Goal: Check status: Verify the current state of an ongoing process or item

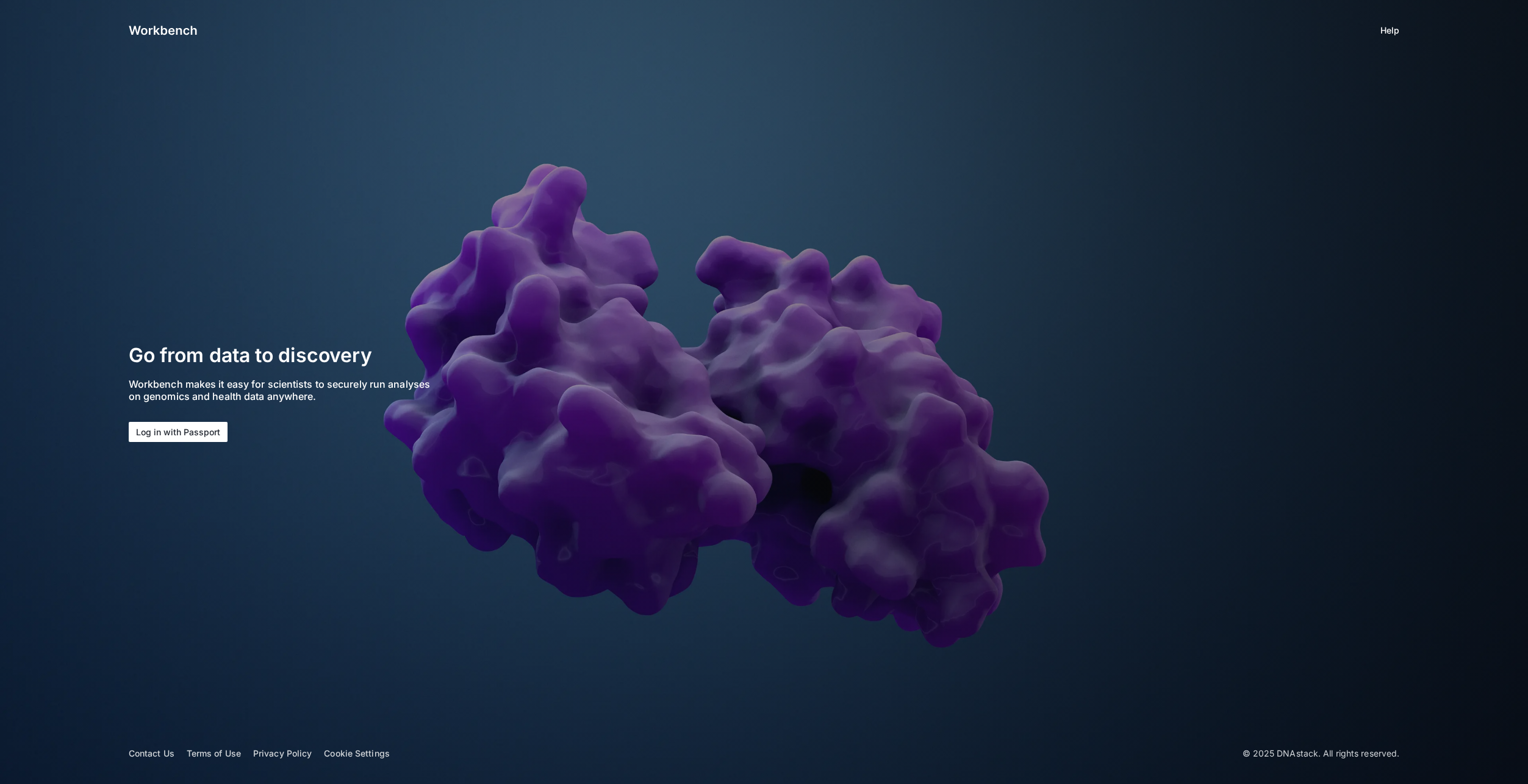
click at [175, 431] on button "Log in with Passport" at bounding box center [178, 432] width 99 height 20
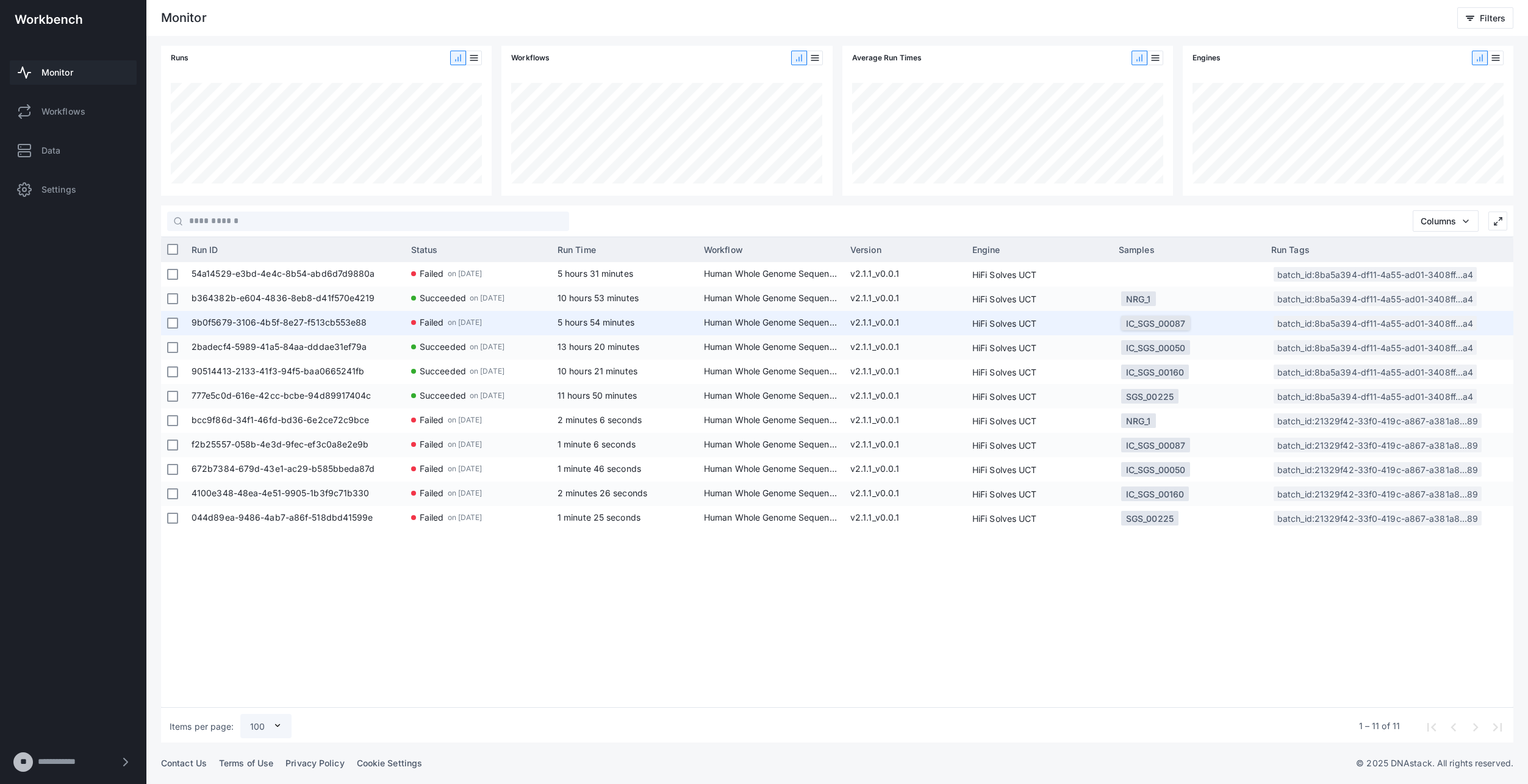
click at [1149, 318] on div "IC_SGS_00087" at bounding box center [1156, 324] width 59 height 22
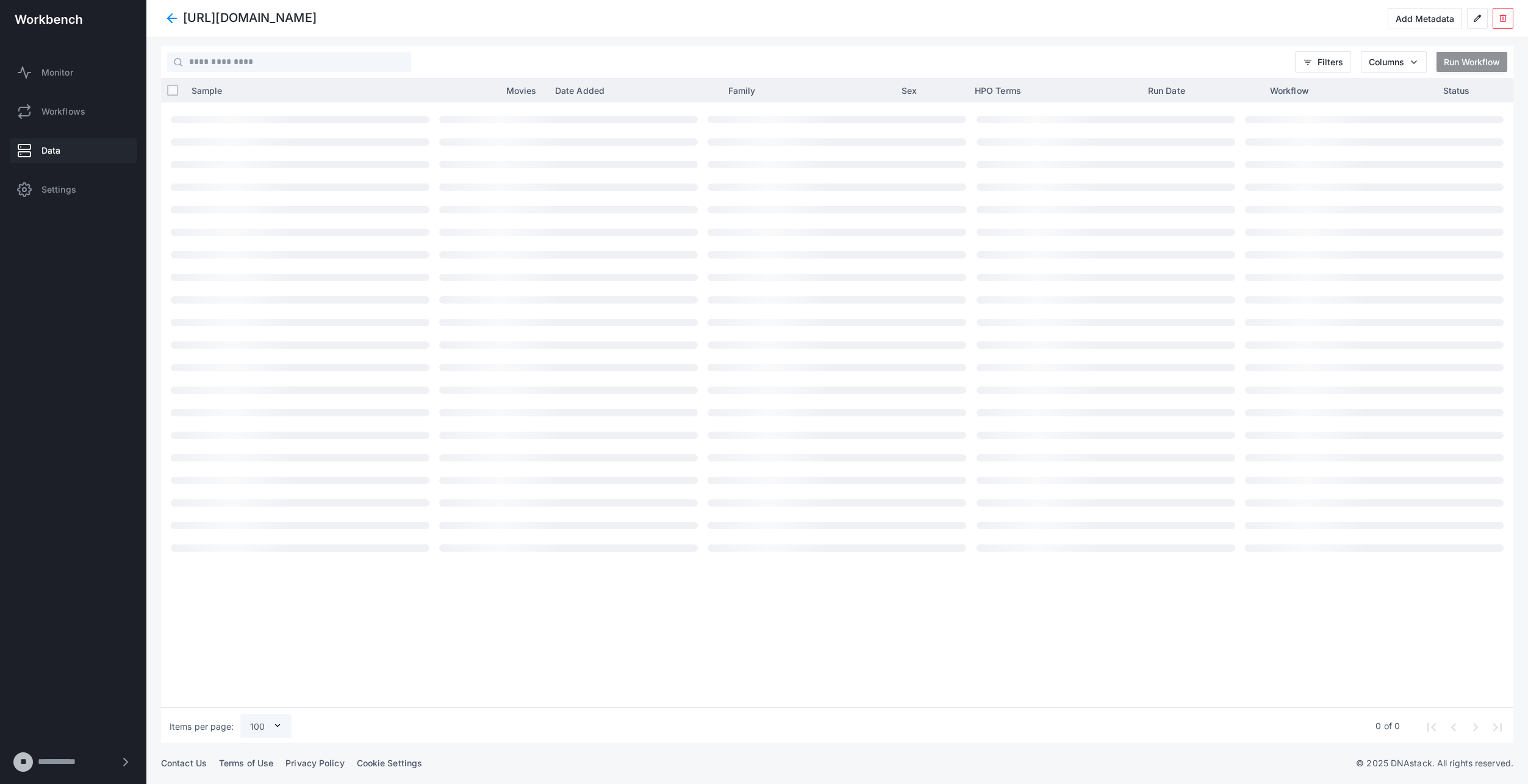
click at [34, 149] on link "Data" at bounding box center [73, 150] width 127 height 24
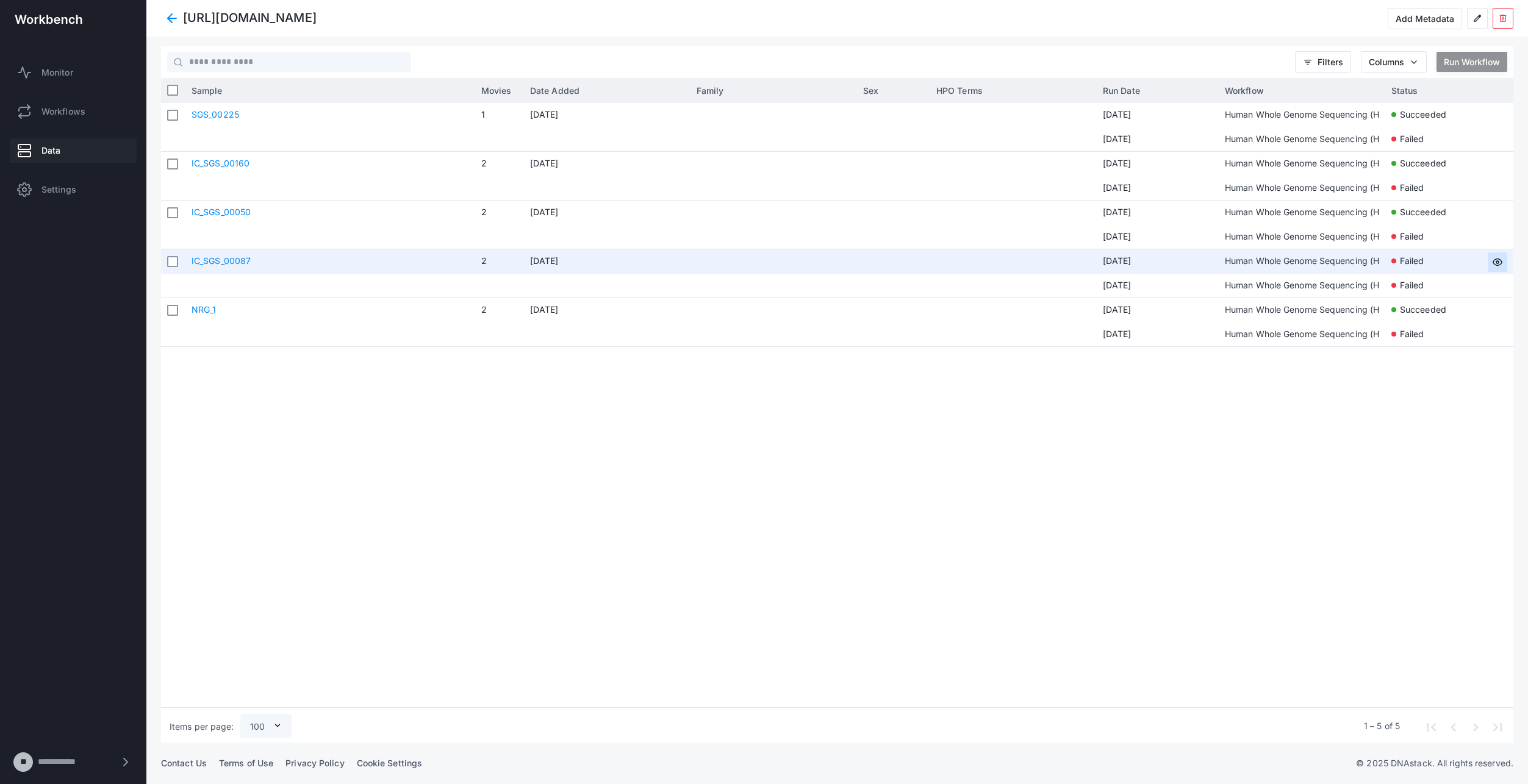
click at [1499, 259] on use at bounding box center [1498, 262] width 9 height 7
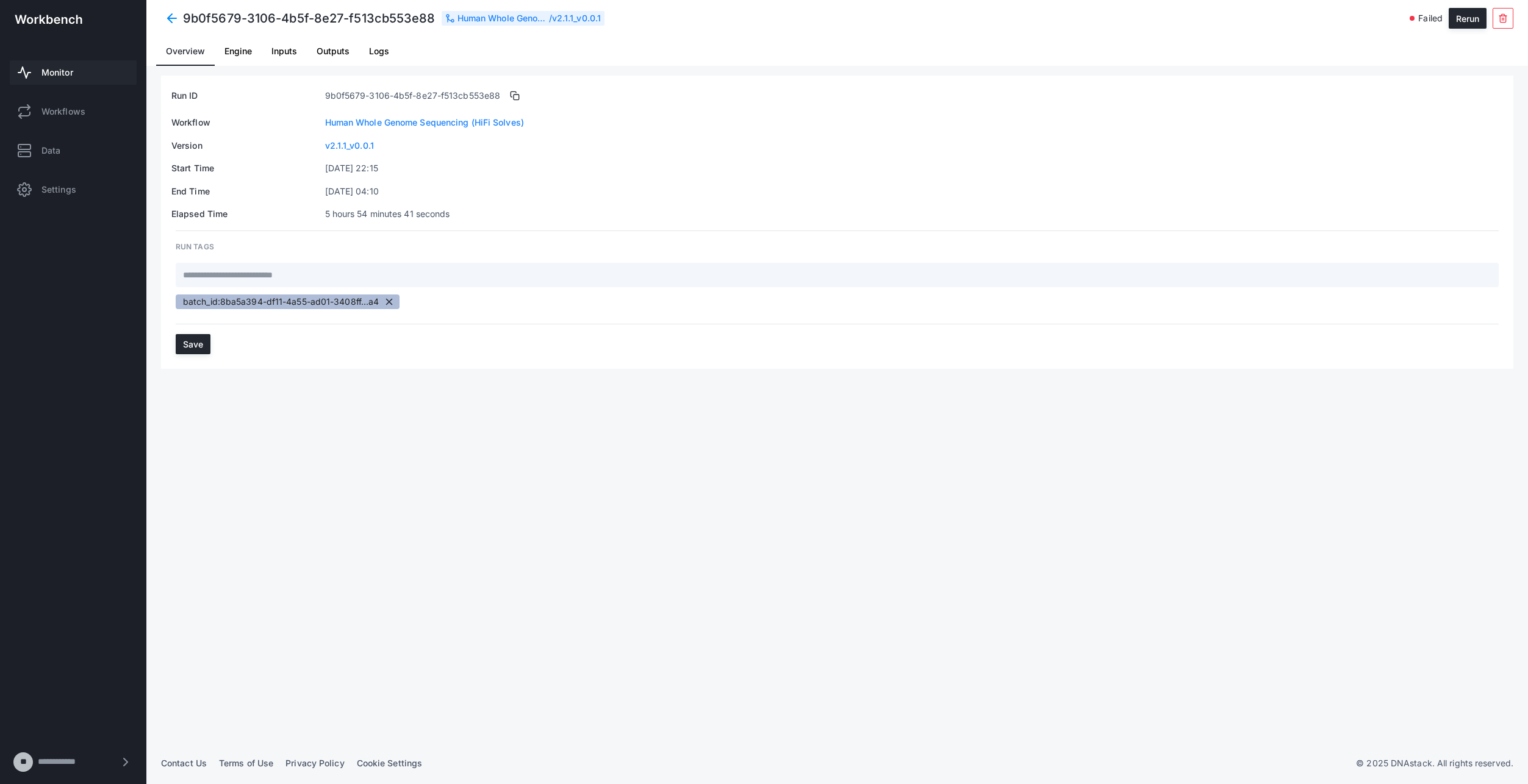
click at [273, 301] on div "batch_id:8ba5a394-df11-4a55-ad01-3408ff...a4" at bounding box center [281, 302] width 196 height 12
click at [379, 52] on span "Logs" at bounding box center [379, 51] width 20 height 9
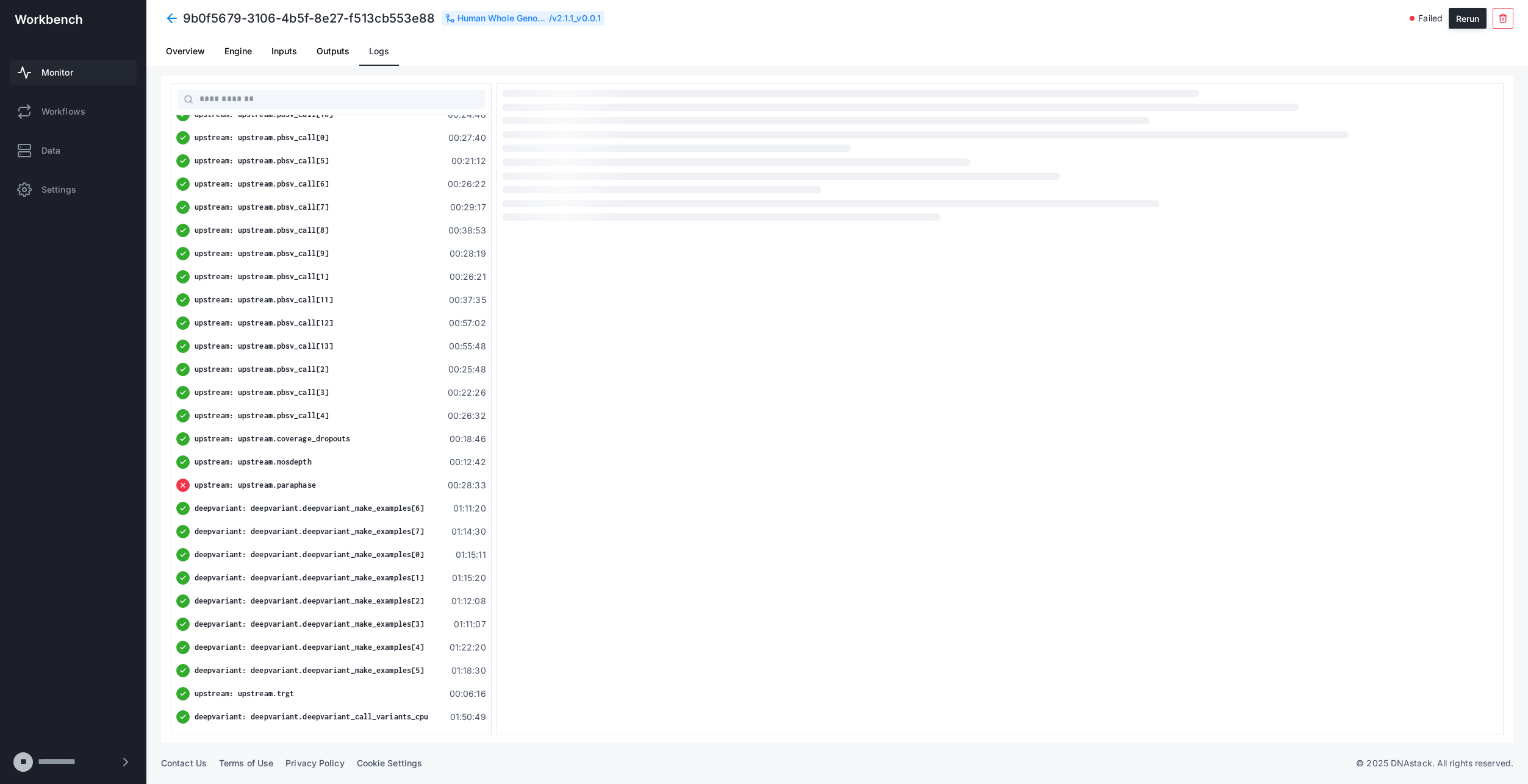
scroll to position [239, 0]
click at [259, 465] on span "upstream: upstream.paraphase" at bounding box center [255, 466] width 121 height 9
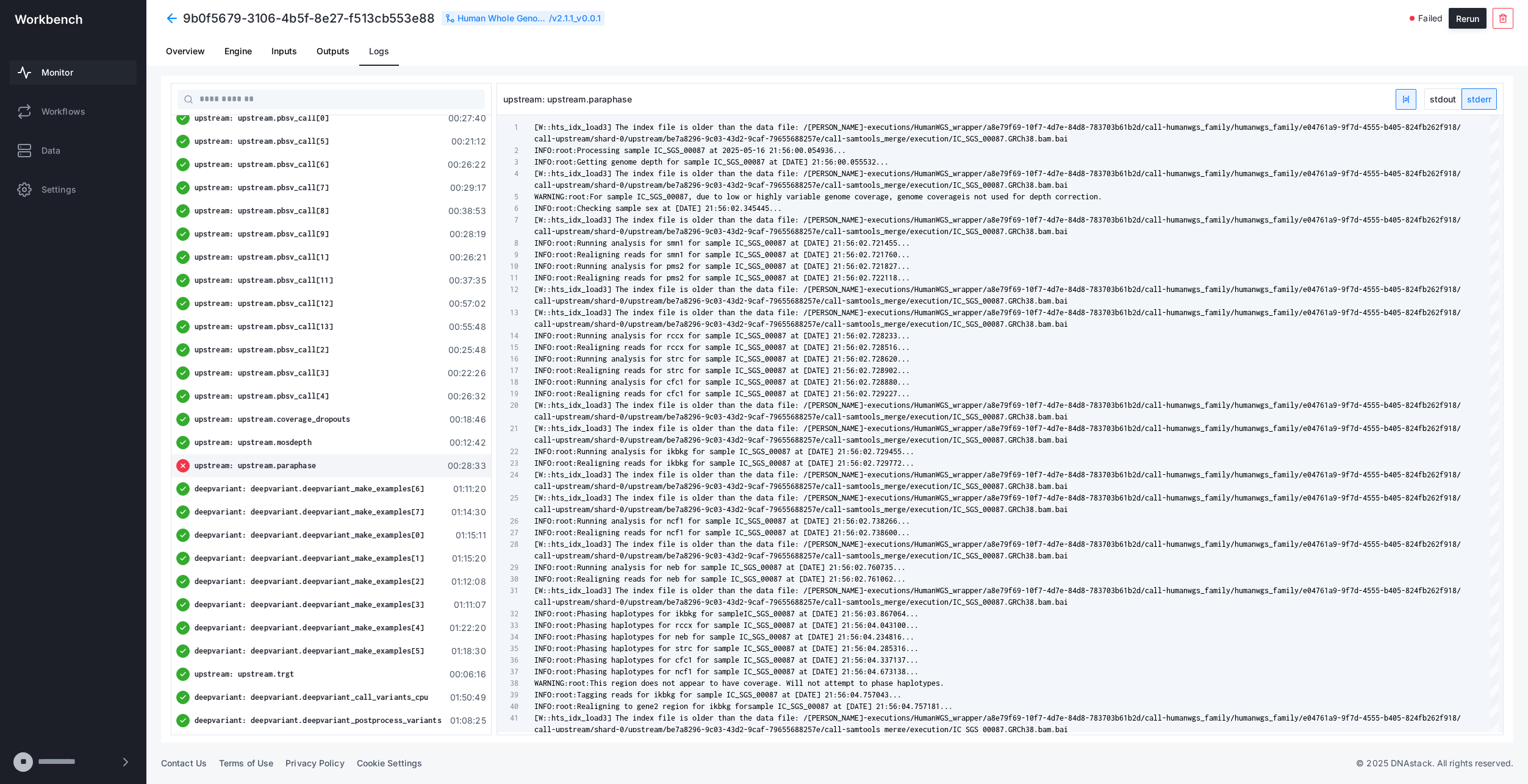
click at [259, 465] on span "upstream: upstream.paraphase" at bounding box center [255, 466] width 121 height 9
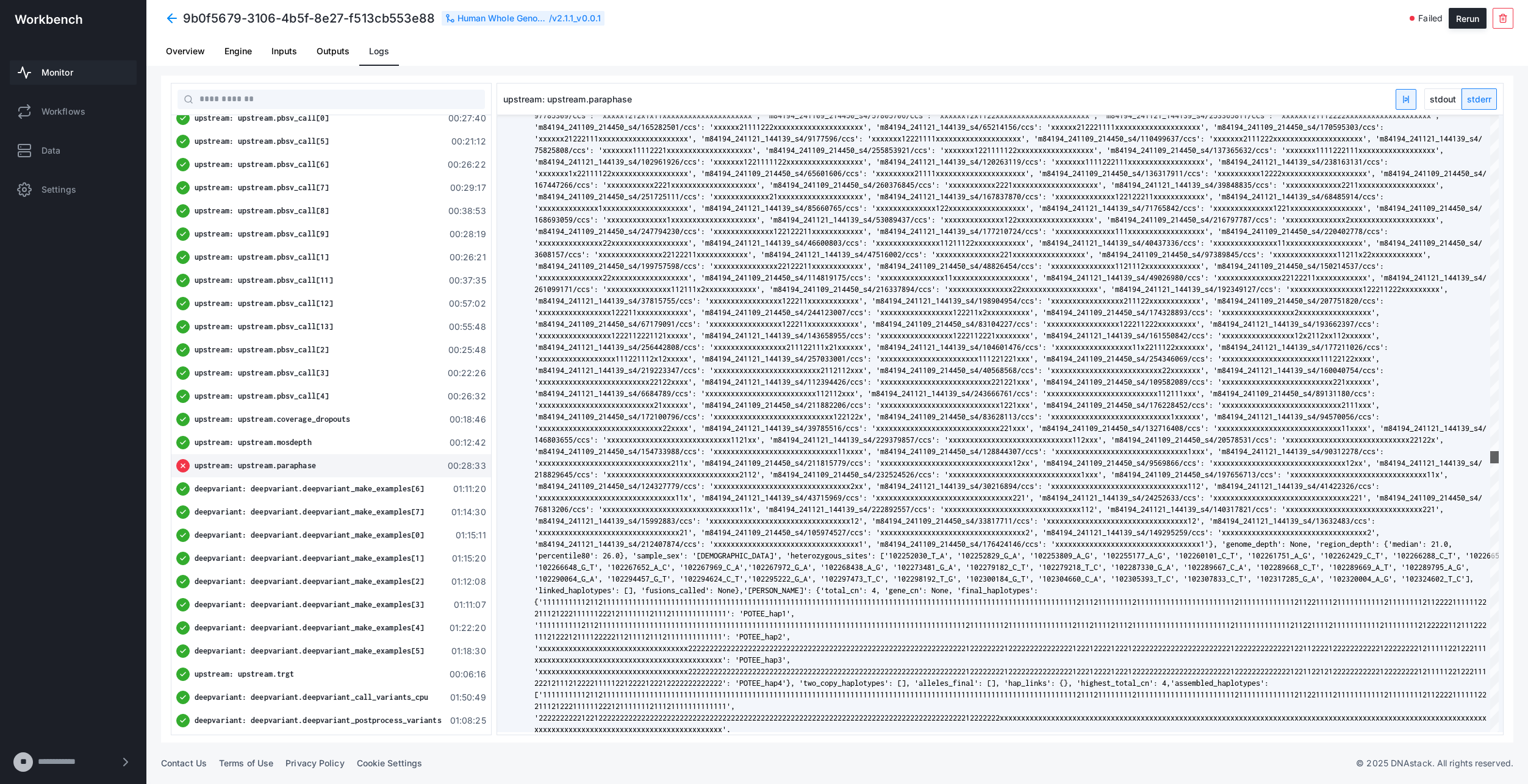
drag, startPoint x: 1500, startPoint y: 138, endPoint x: 1578, endPoint y: 492, distance: 362.5
click at [1527, 492] on html "9b0f5679-3106-4b5f-8e27-f513cb553e88 Human Whole Genome Sequencing (HiFi Solves…" at bounding box center [764, 392] width 1528 height 784
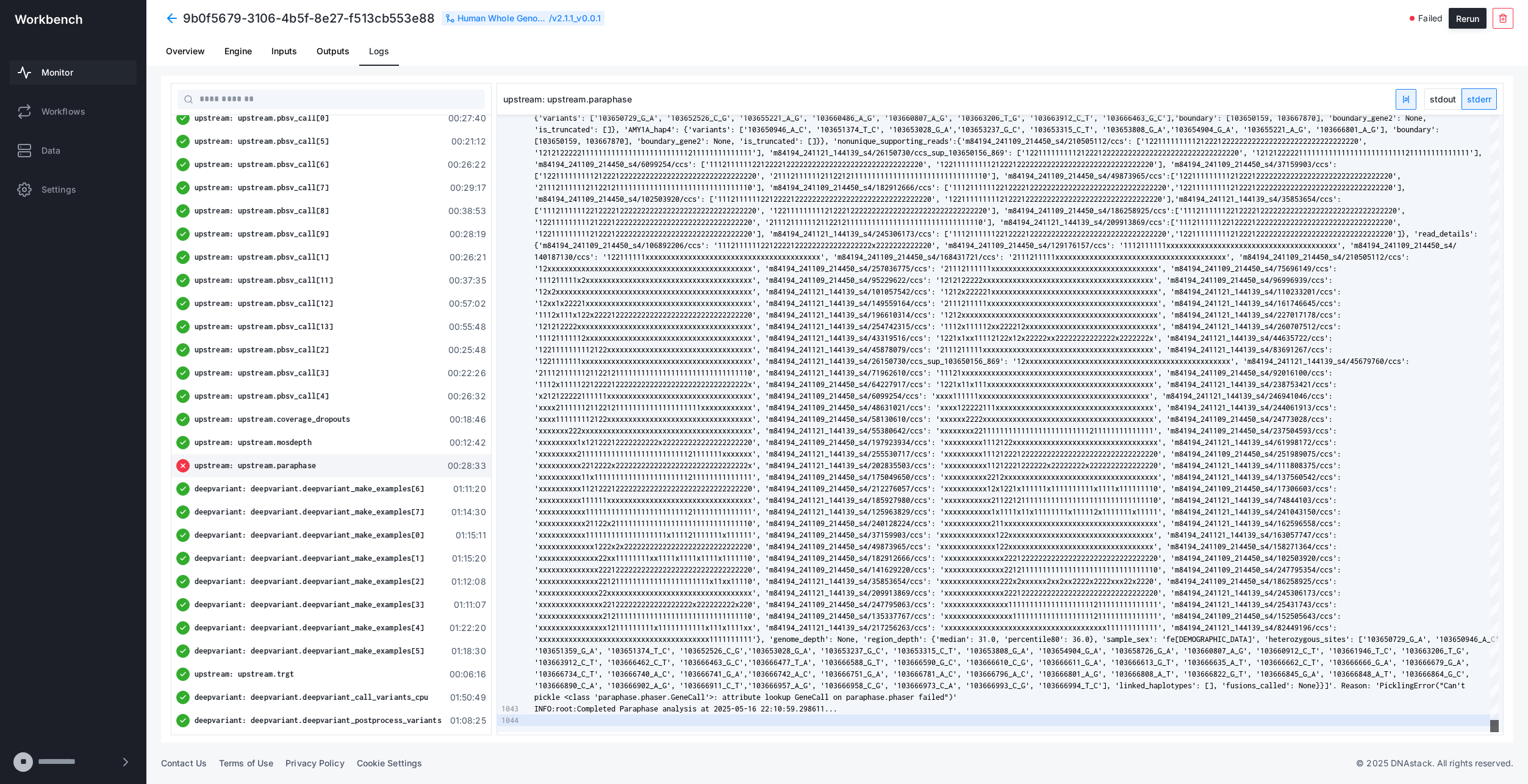
drag, startPoint x: 1498, startPoint y: 489, endPoint x: 1512, endPoint y: 805, distance: 316.3
click at [1512, 783] on html "9b0f5679-3106-4b5f-8e27-f513cb553e88 Human Whole Genome Sequencing (HiFi Solves…" at bounding box center [764, 392] width 1528 height 784
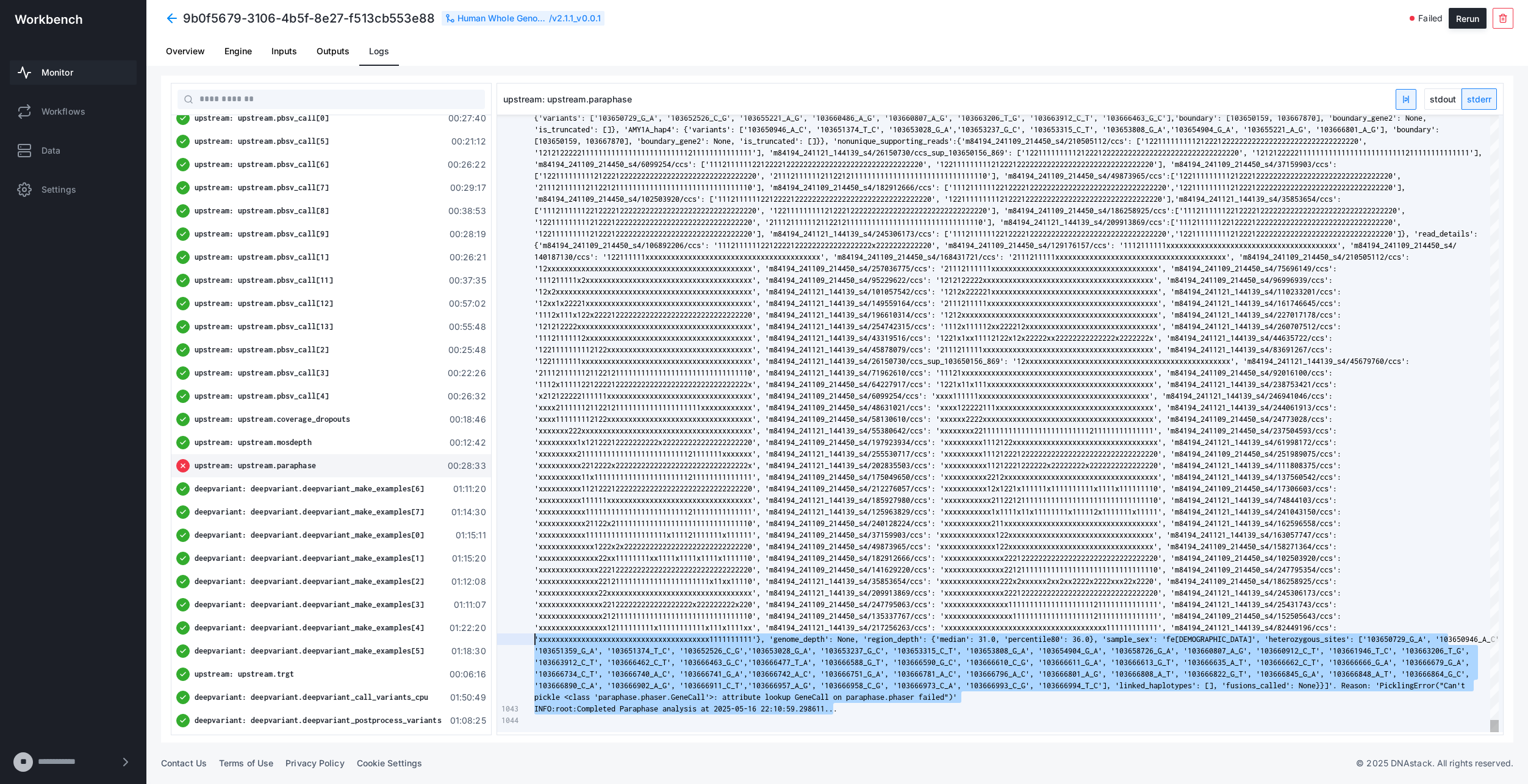
type textarea "**********"
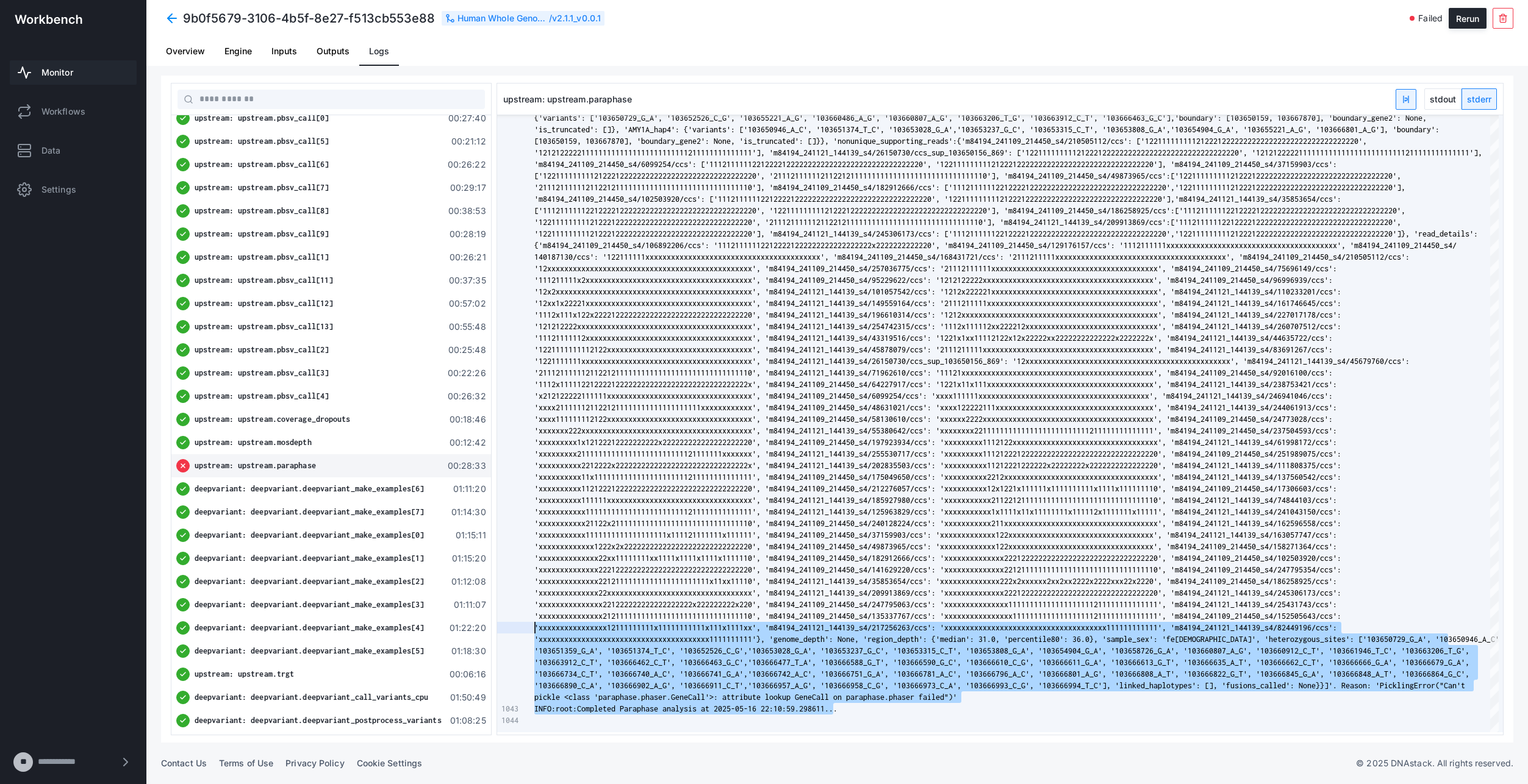
drag, startPoint x: 838, startPoint y: 705, endPoint x: 448, endPoint y: 631, distance: 397.0
click at [448, 631] on div "Workflow Human Whole Genome Sequencing (HiFi Solves) 05:54:41 Tasks upstream: u…" at bounding box center [837, 409] width 1352 height 667
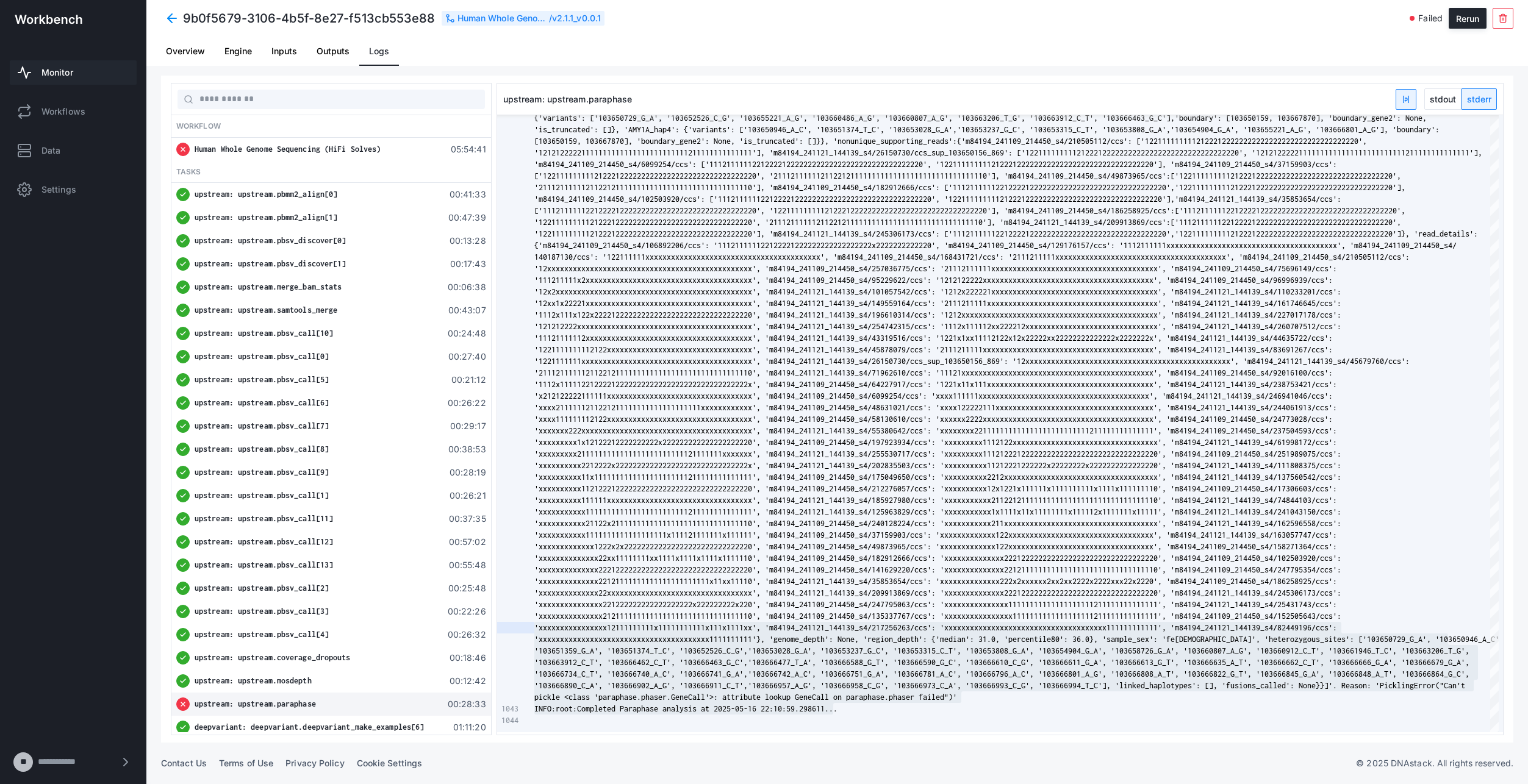
click at [182, 55] on span "Overview" at bounding box center [185, 51] width 39 height 9
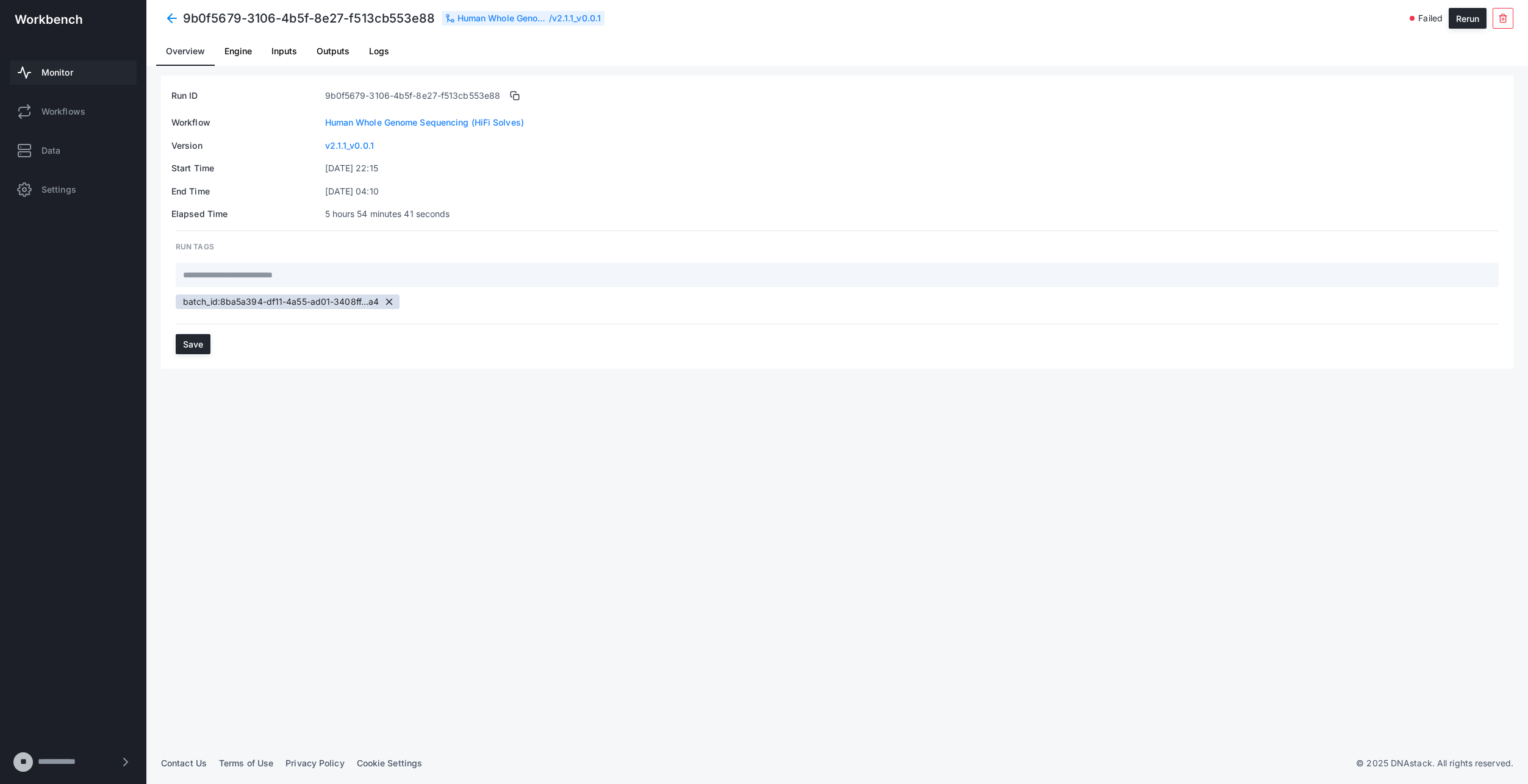
click at [164, 13] on span at bounding box center [172, 18] width 22 height 22
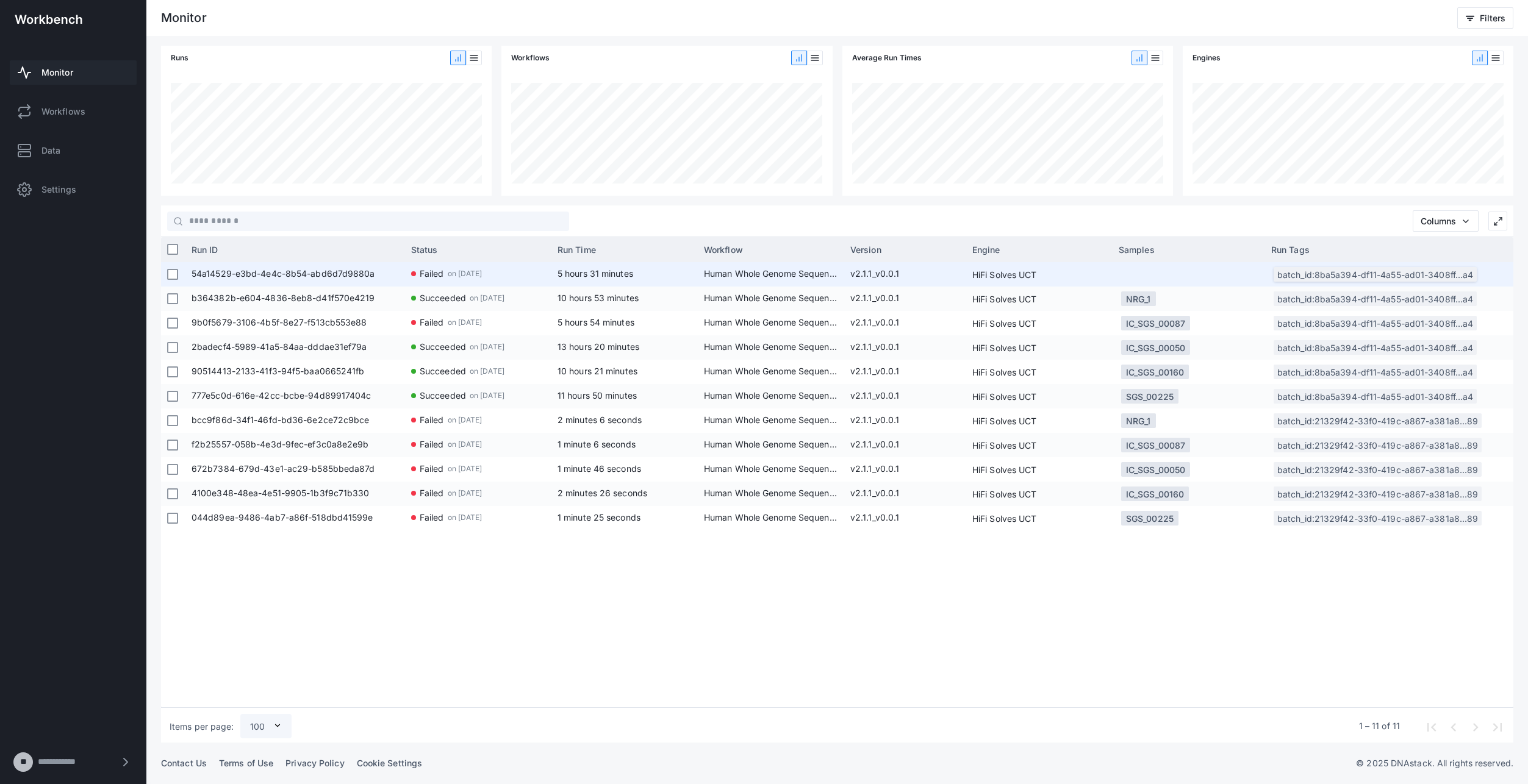
click at [1400, 274] on div "batch_id:8ba5a394-df11-4a55-ad01-3408ff...a4" at bounding box center [1375, 274] width 203 height 14
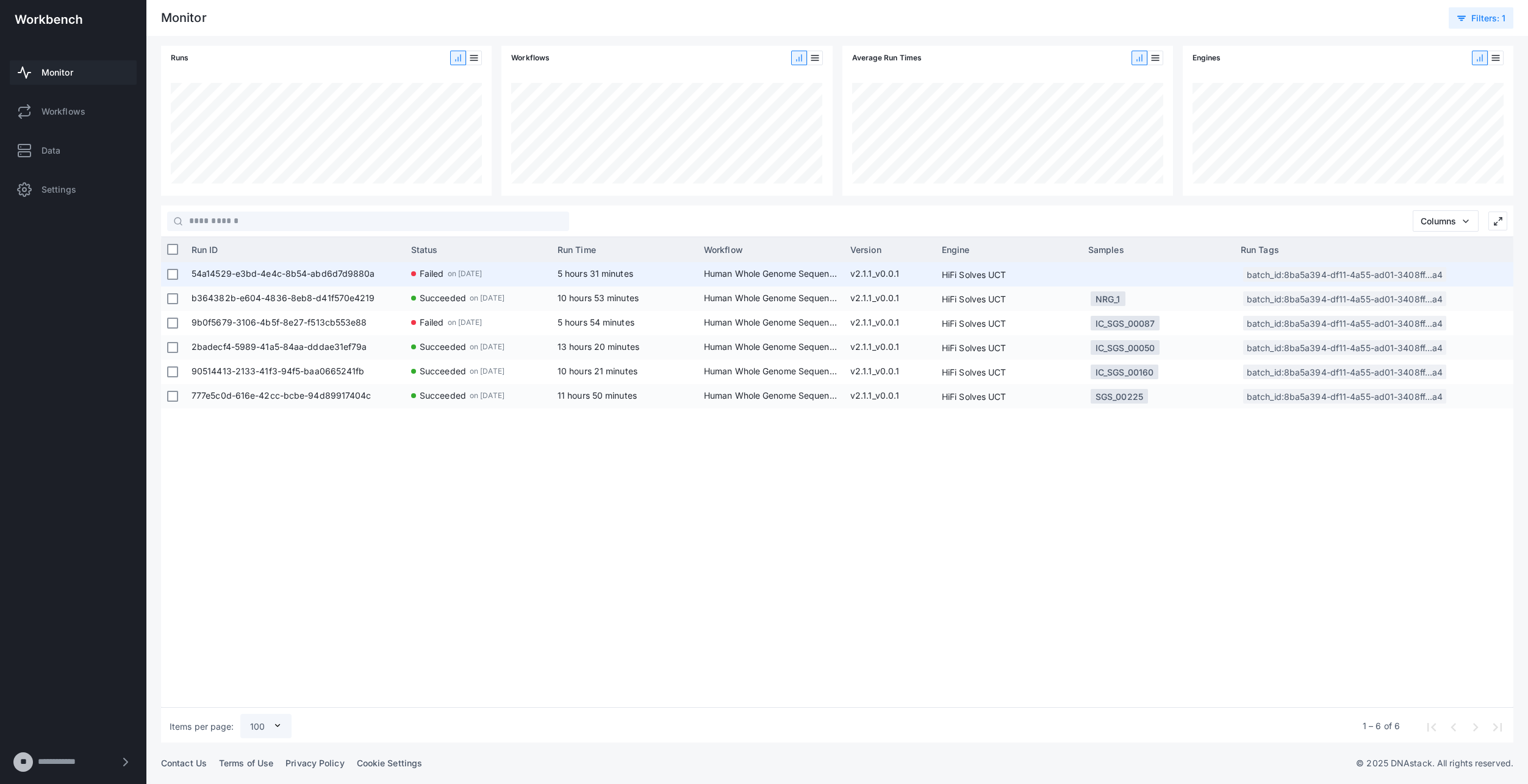
click at [306, 272] on span "54a14529-e3bd-4e4c-8b54-abd6d7d9880a" at bounding box center [295, 274] width 207 height 24
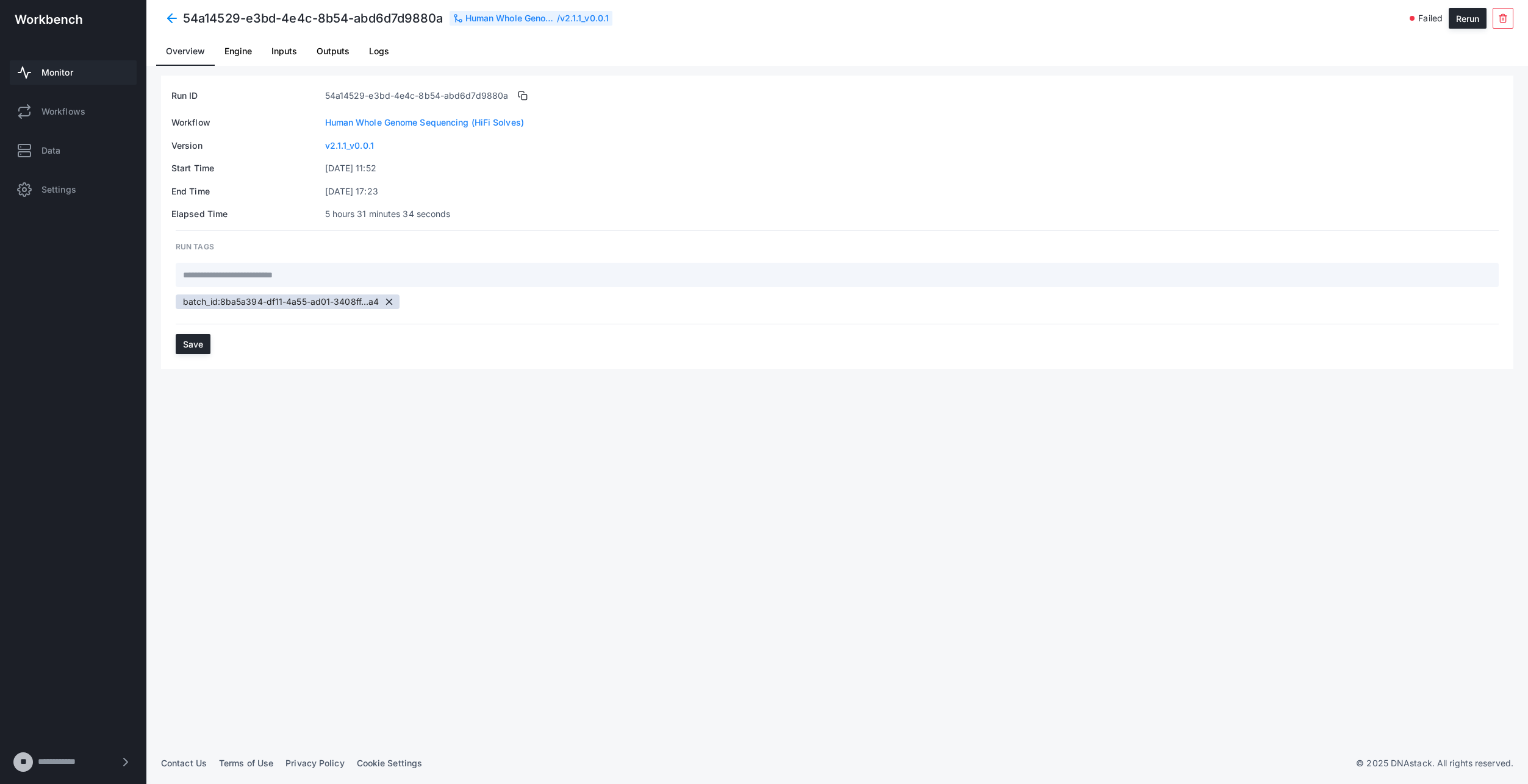
click at [379, 47] on span "Logs" at bounding box center [379, 51] width 20 height 9
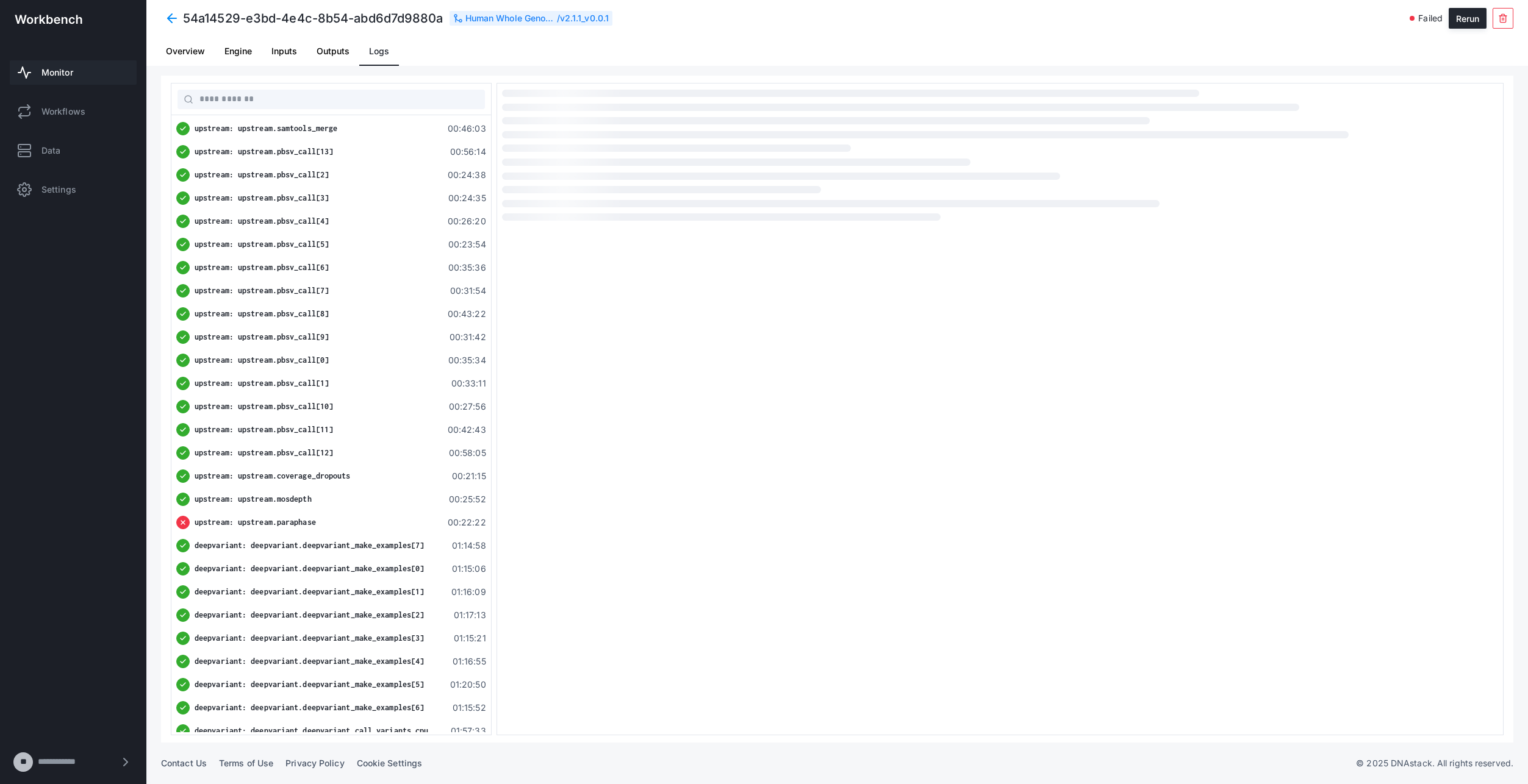
scroll to position [215, 0]
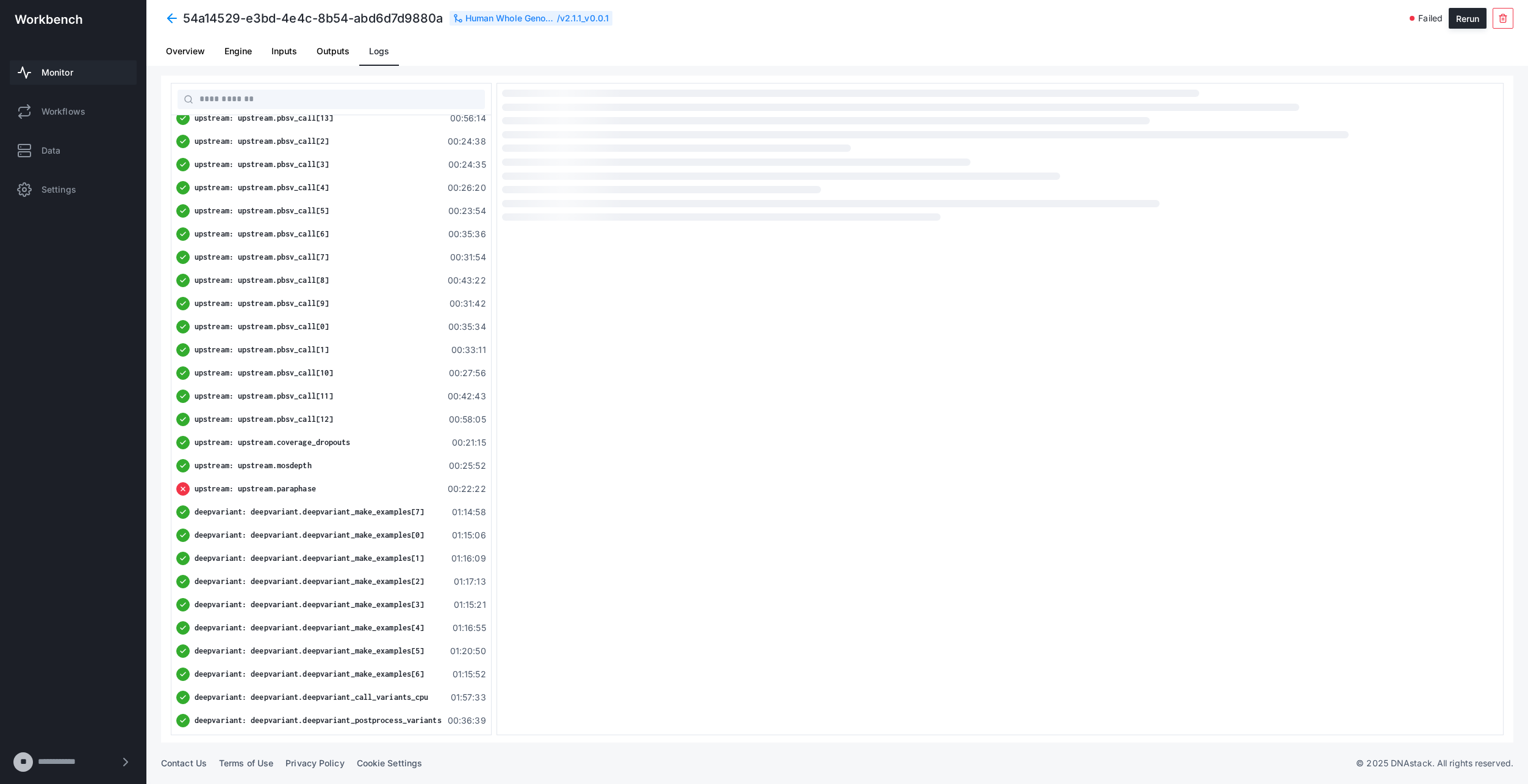
click at [288, 492] on span "upstream: upstream.paraphase" at bounding box center [255, 489] width 121 height 9
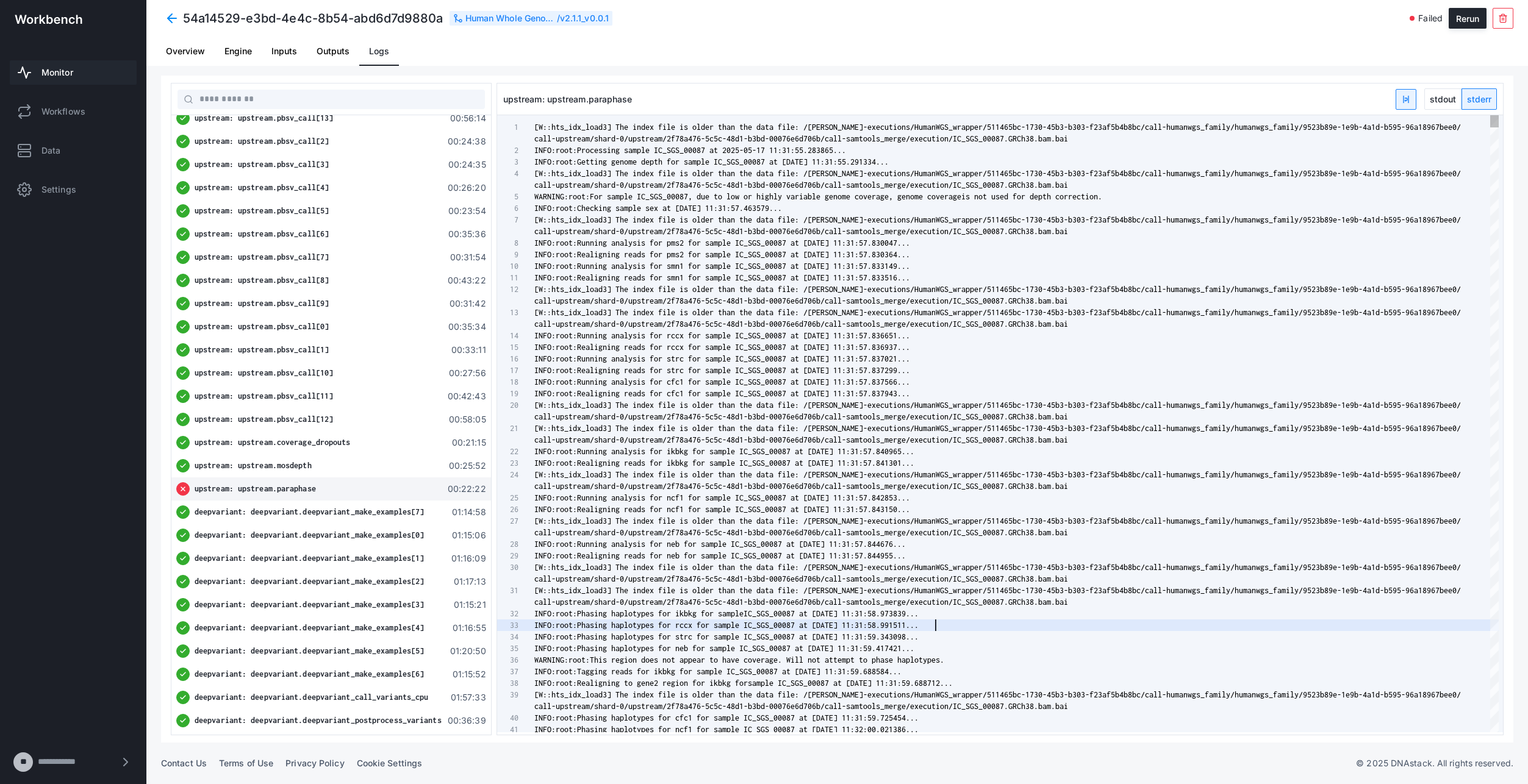
scroll to position [0, 0]
click at [1000, 624] on div "INFO:root:Phasing haplotypes for rccx for sample I C_SGS_00087 at [DATE] 11:31:…" at bounding box center [1017, 625] width 965 height 12
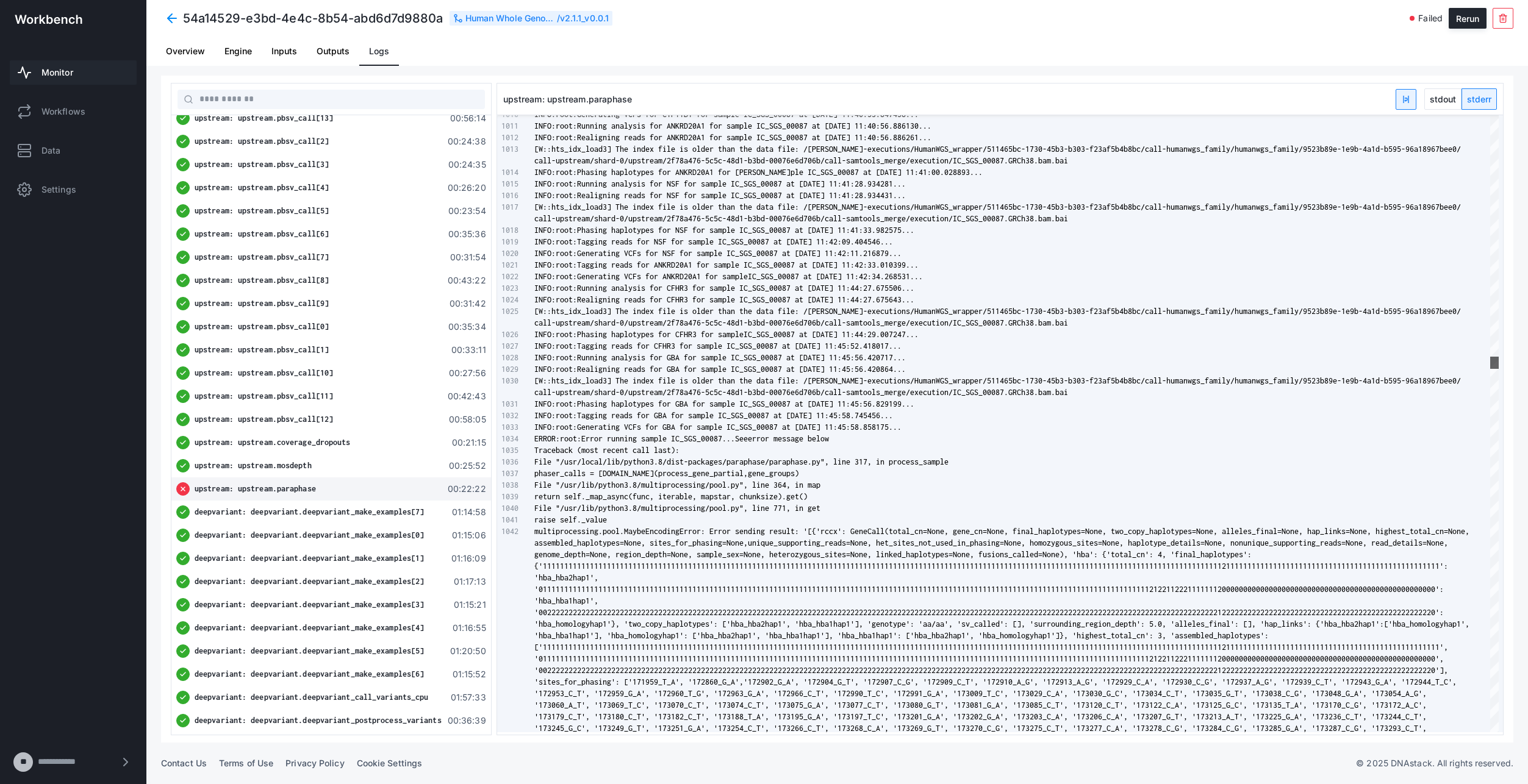
drag, startPoint x: 1498, startPoint y: 140, endPoint x: 1550, endPoint y: 364, distance: 230.0
click at [1527, 364] on html "54a14529-e3bd-4e4c-8b54-abd6d7d9880a Human Whole Genome Sequencing (HiFi Solves…" at bounding box center [764, 392] width 1528 height 784
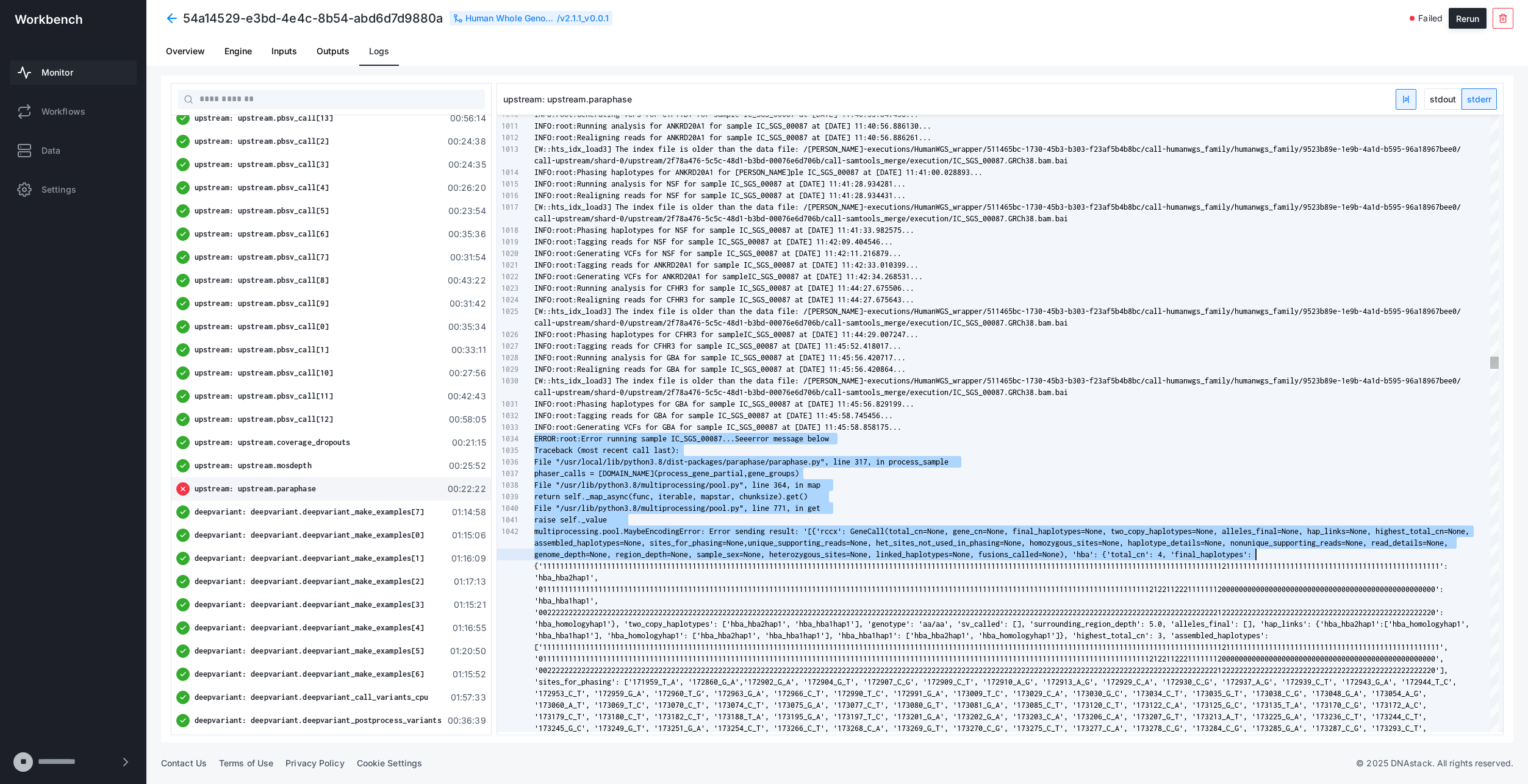
drag, startPoint x: 540, startPoint y: 438, endPoint x: 1309, endPoint y: 559, distance: 778.5
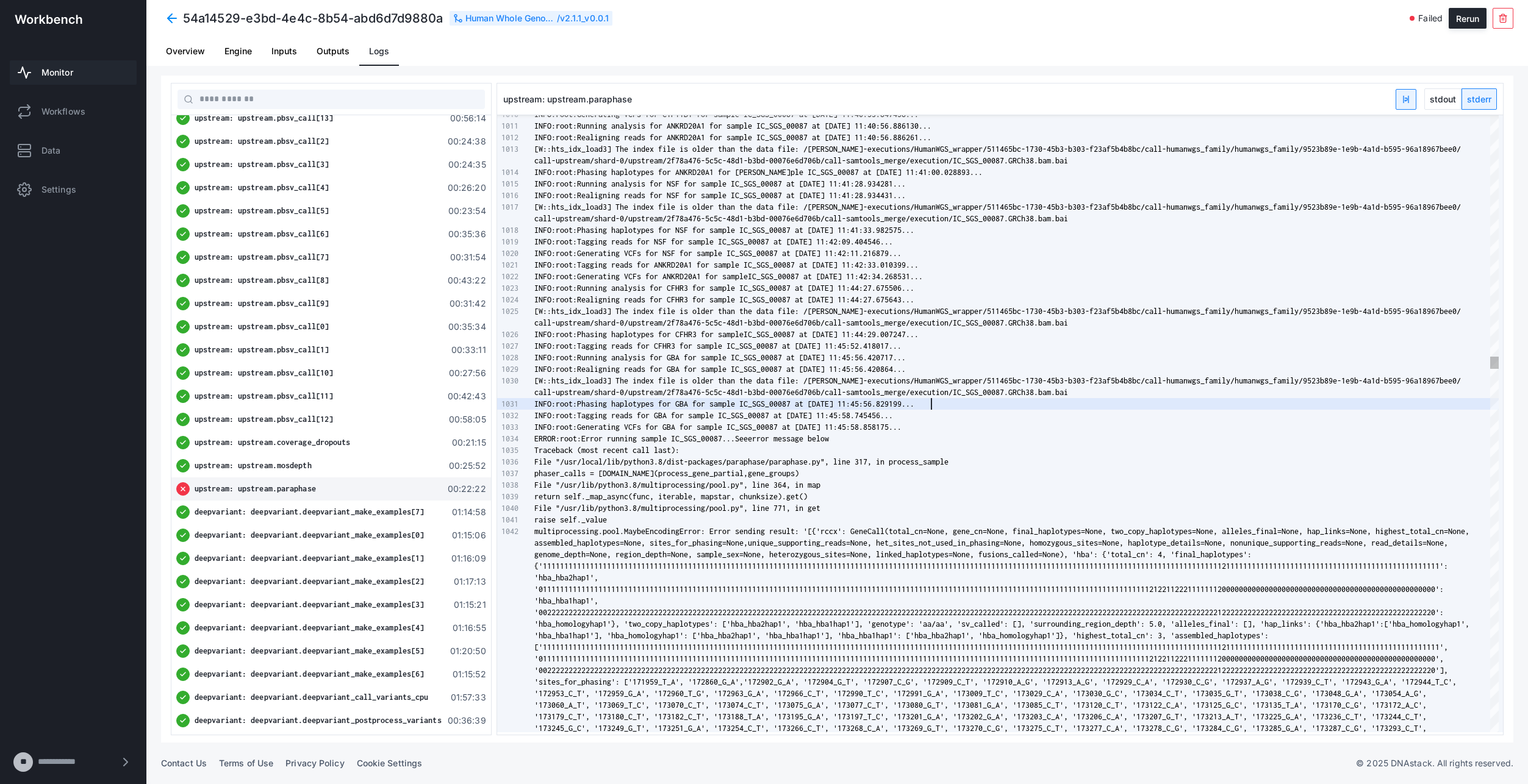
click at [1061, 409] on div "INFO:root:Phasing haplotypes for GBA for sample IC _SGS_00087 at [DATE] 11:45:5…" at bounding box center [1017, 404] width 965 height 12
type textarea "**********"
type textarea "*"
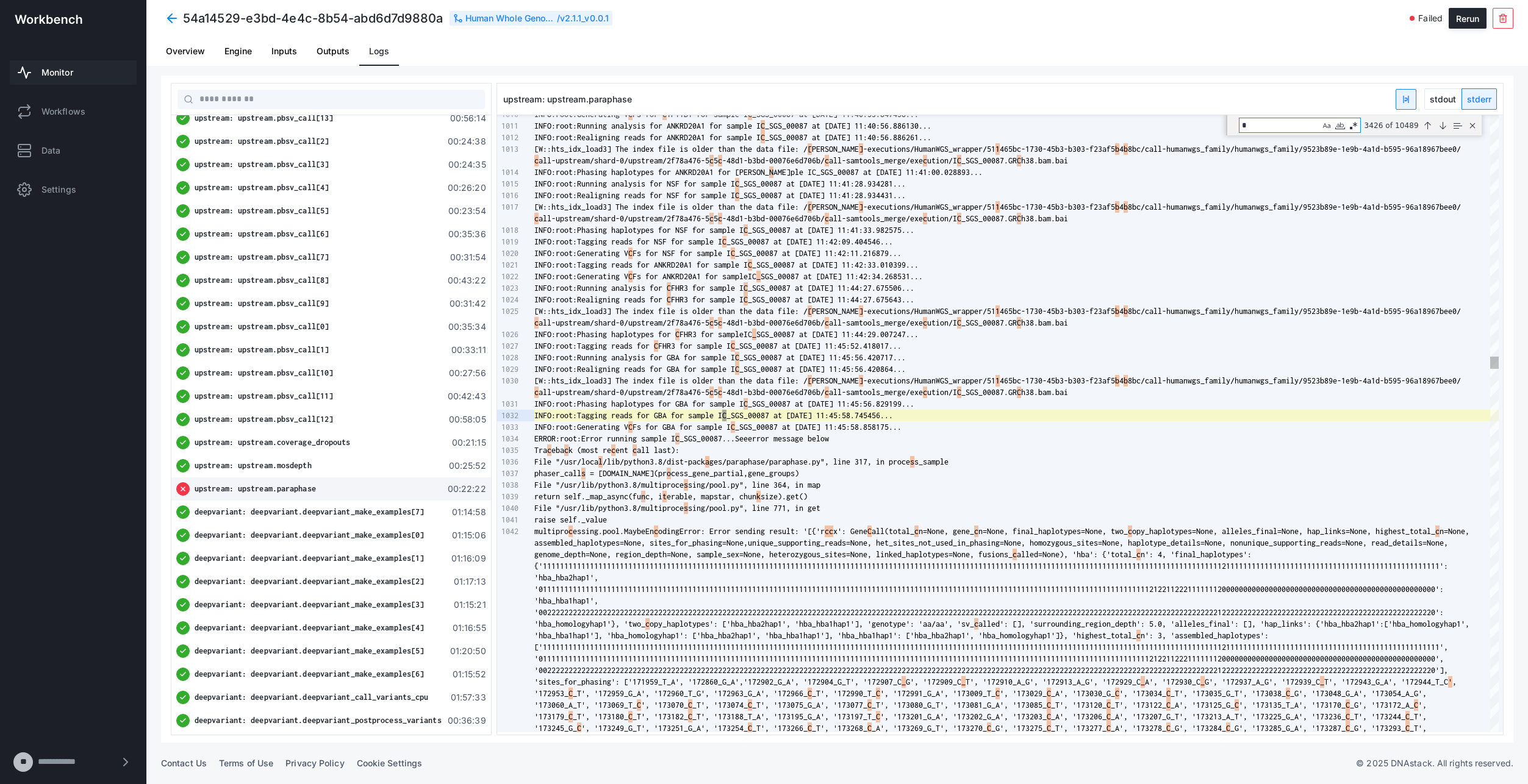
type textarea "**********"
type textarea "**"
type textarea "**********"
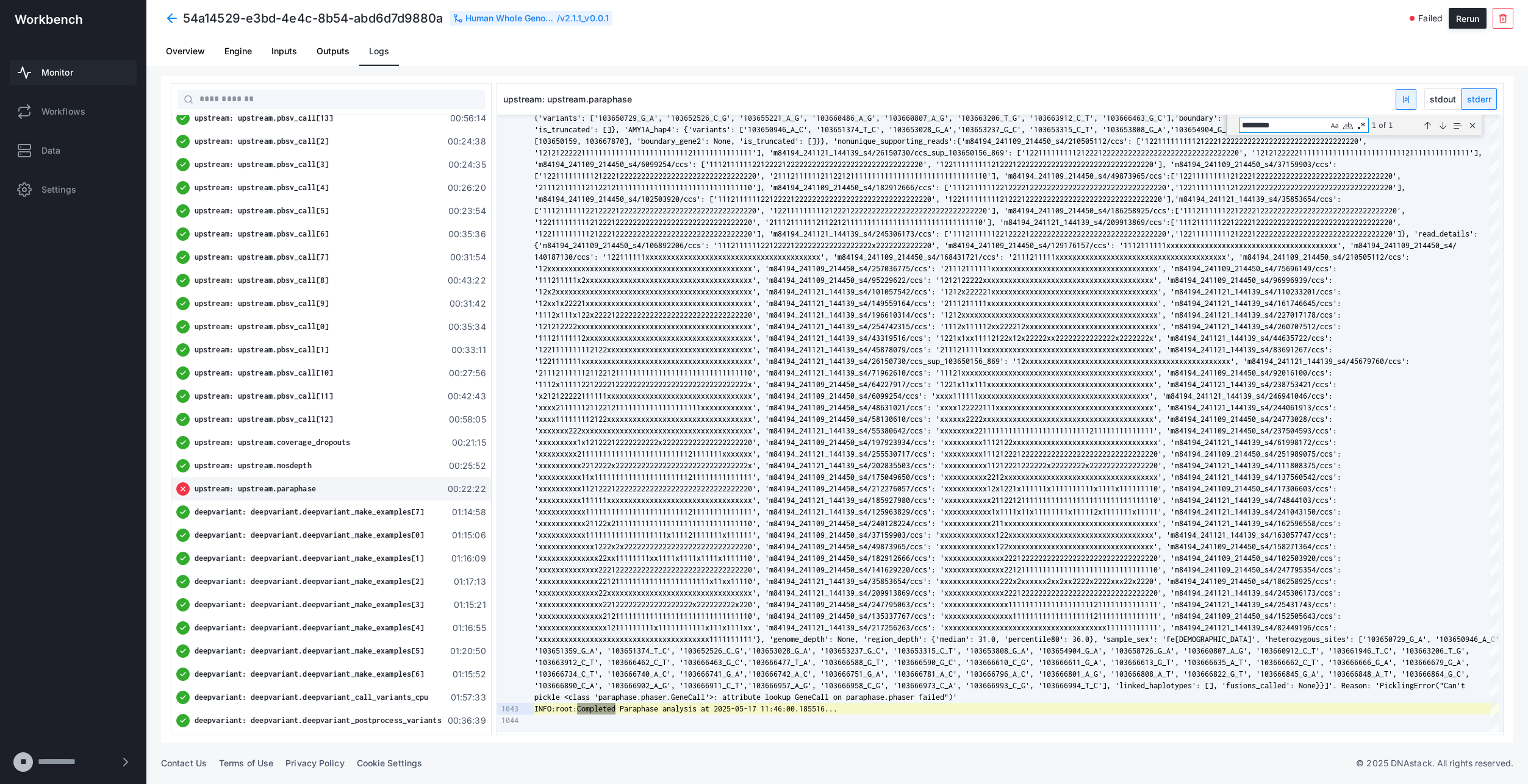
type textarea "*********"
click at [896, 62] on div "Overview Engine Inputs Outputs Logs" at bounding box center [837, 51] width 1362 height 30
click at [1448, 99] on span "stdout" at bounding box center [1443, 99] width 36 height 20
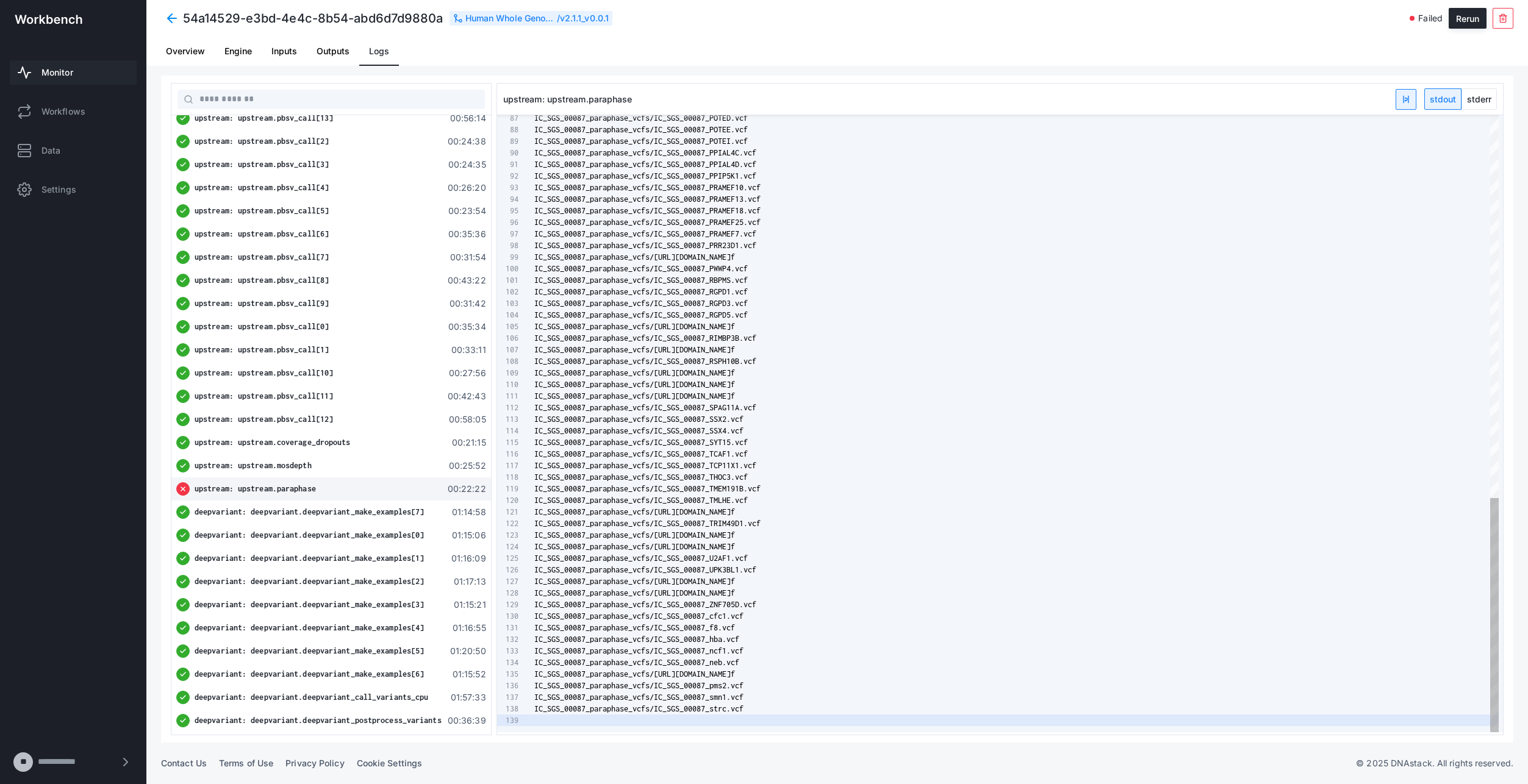
type textarea "**********"
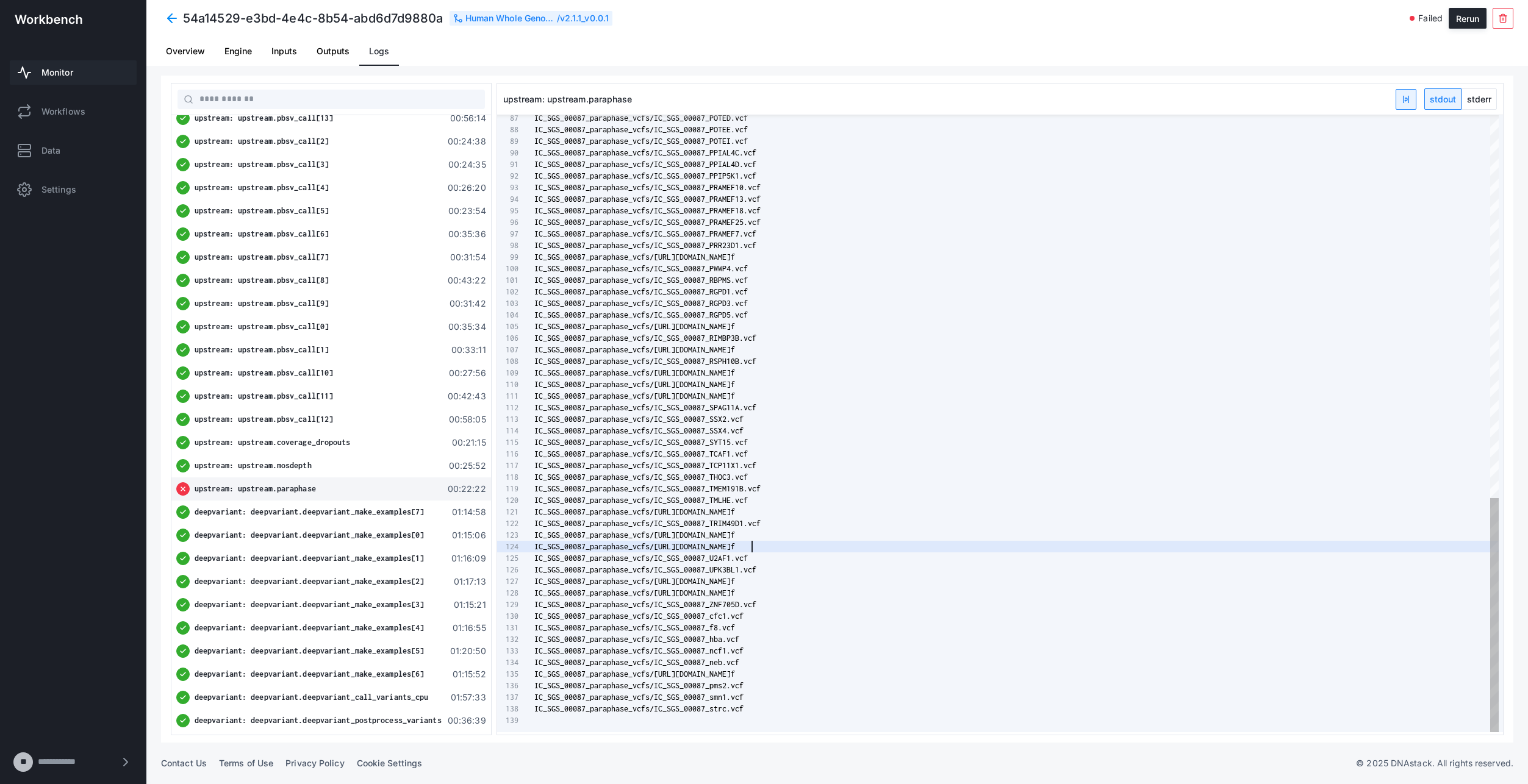
click at [1017, 543] on div "IC_SGS_00087_paraphase_vcfs/[URL][DOMAIN_NAME] f" at bounding box center [1017, 547] width 965 height 12
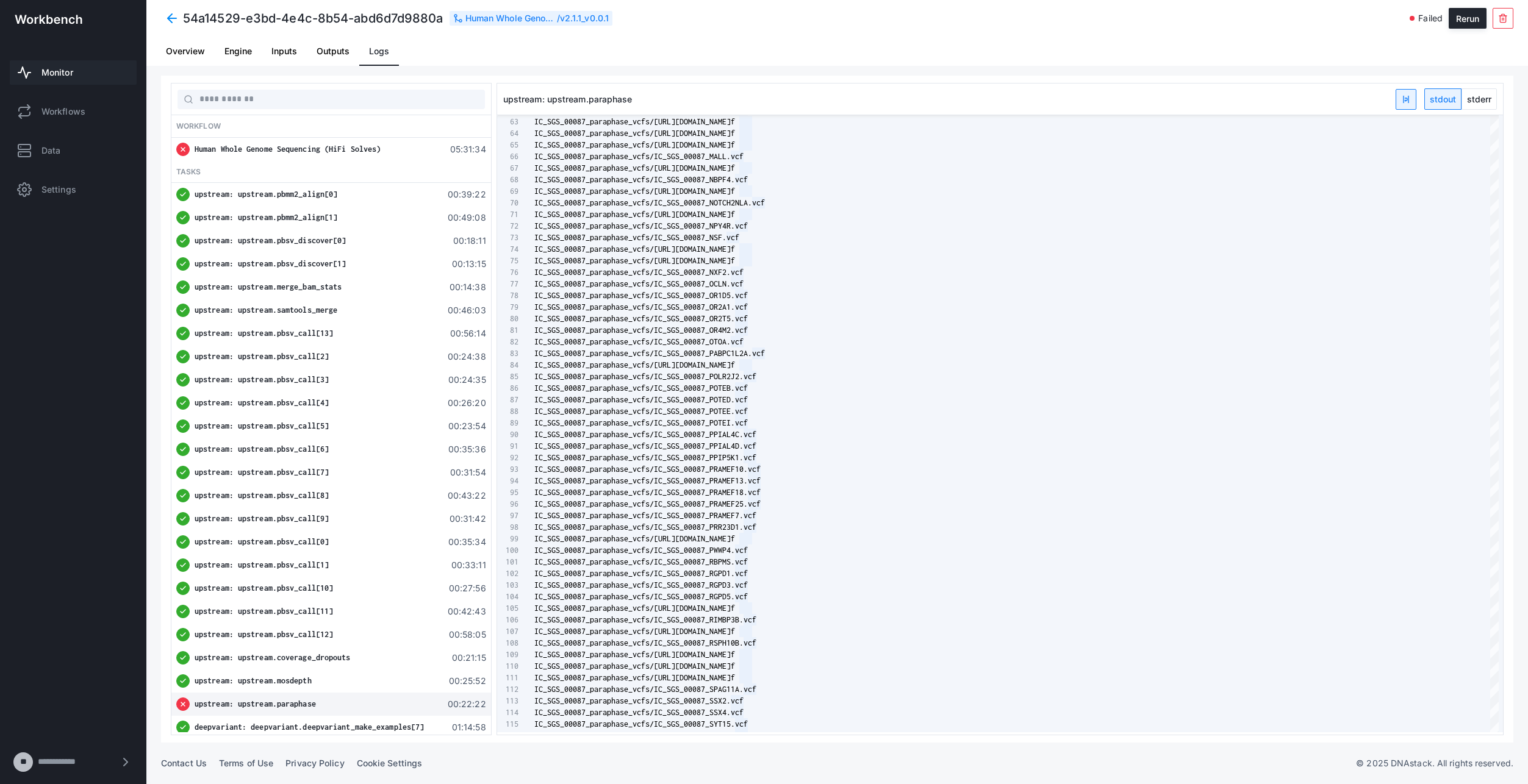
click at [174, 51] on span "Overview" at bounding box center [185, 51] width 39 height 9
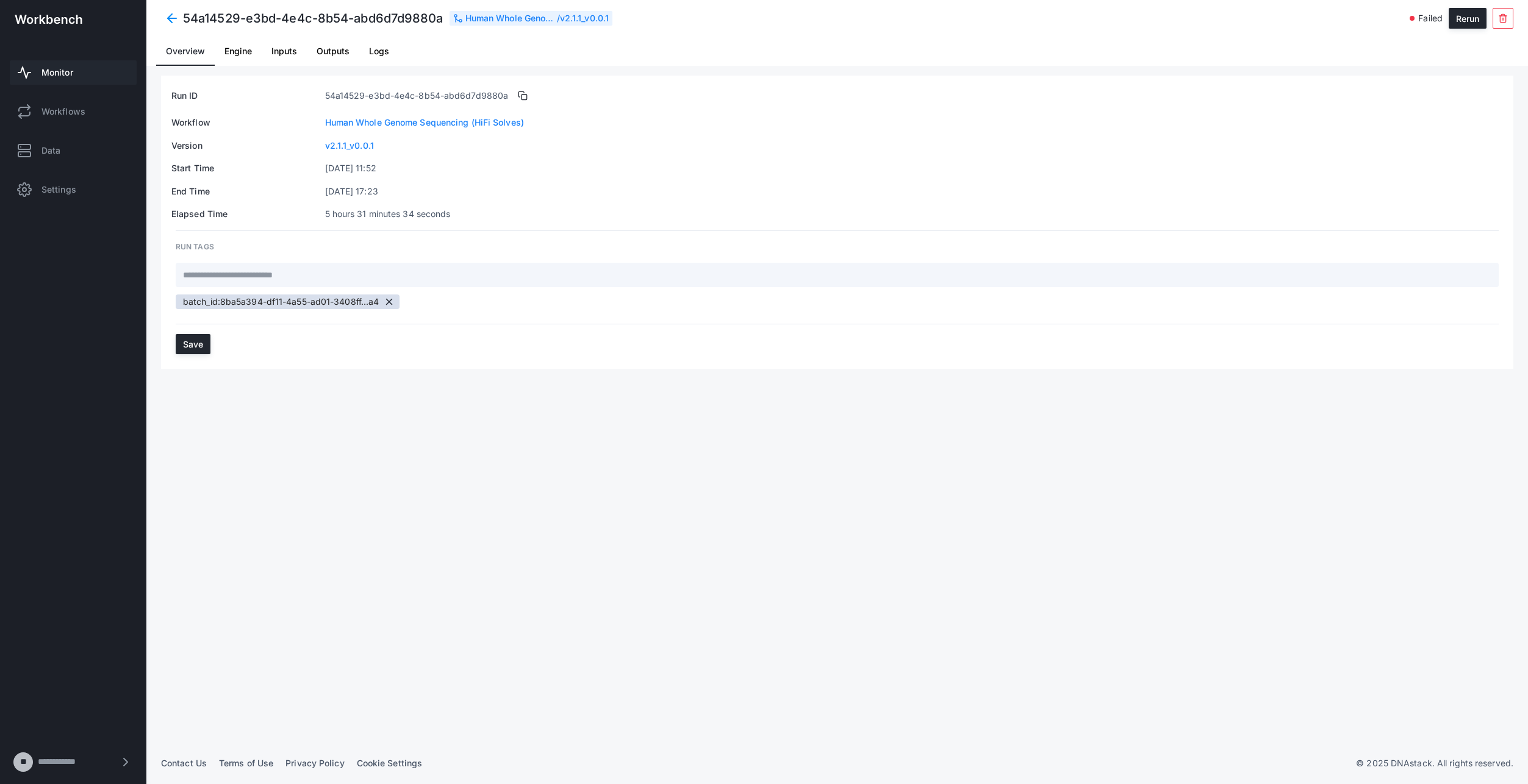
click at [251, 49] on span "Engine" at bounding box center [238, 51] width 28 height 9
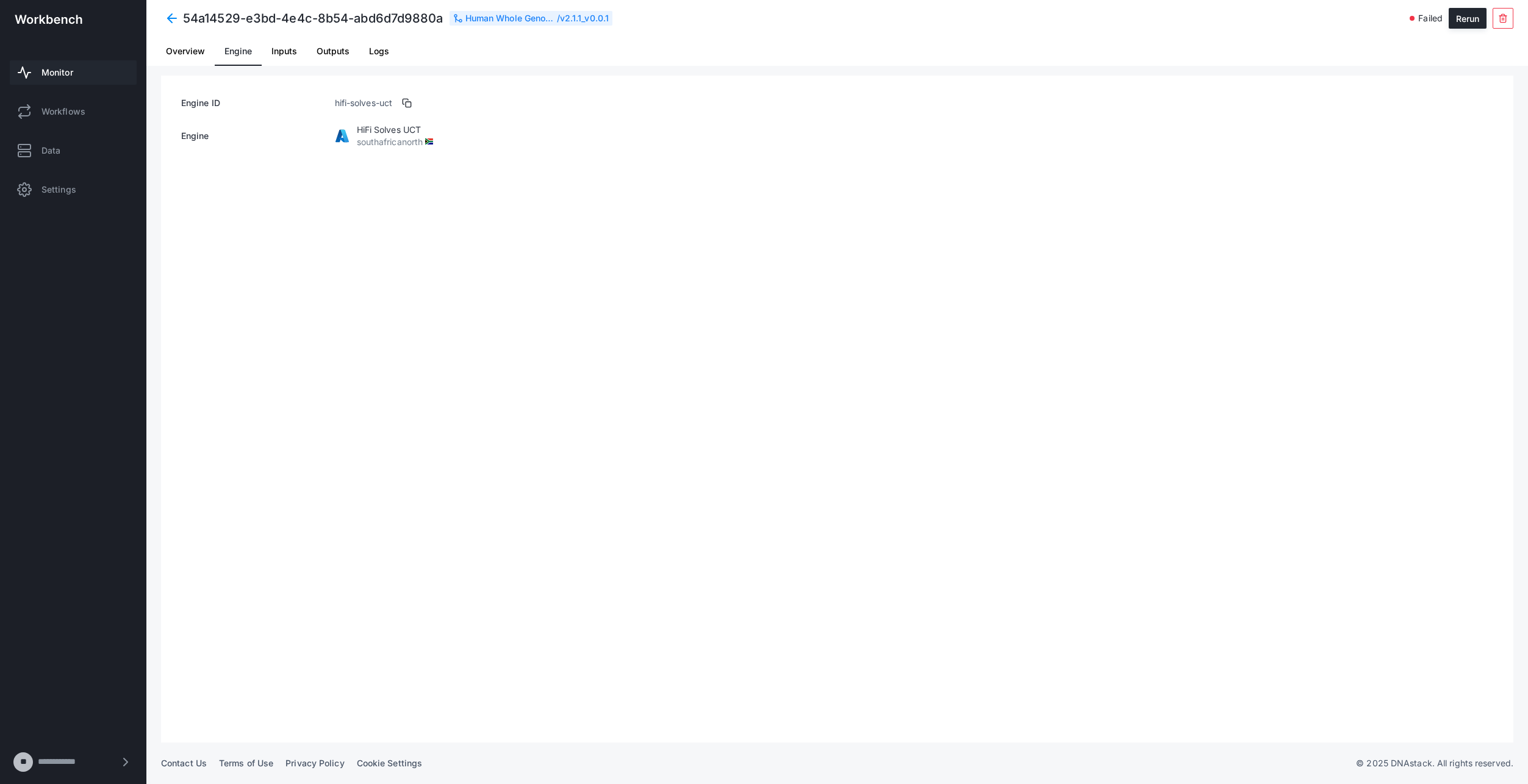
click at [276, 47] on span "Inputs" at bounding box center [284, 51] width 26 height 9
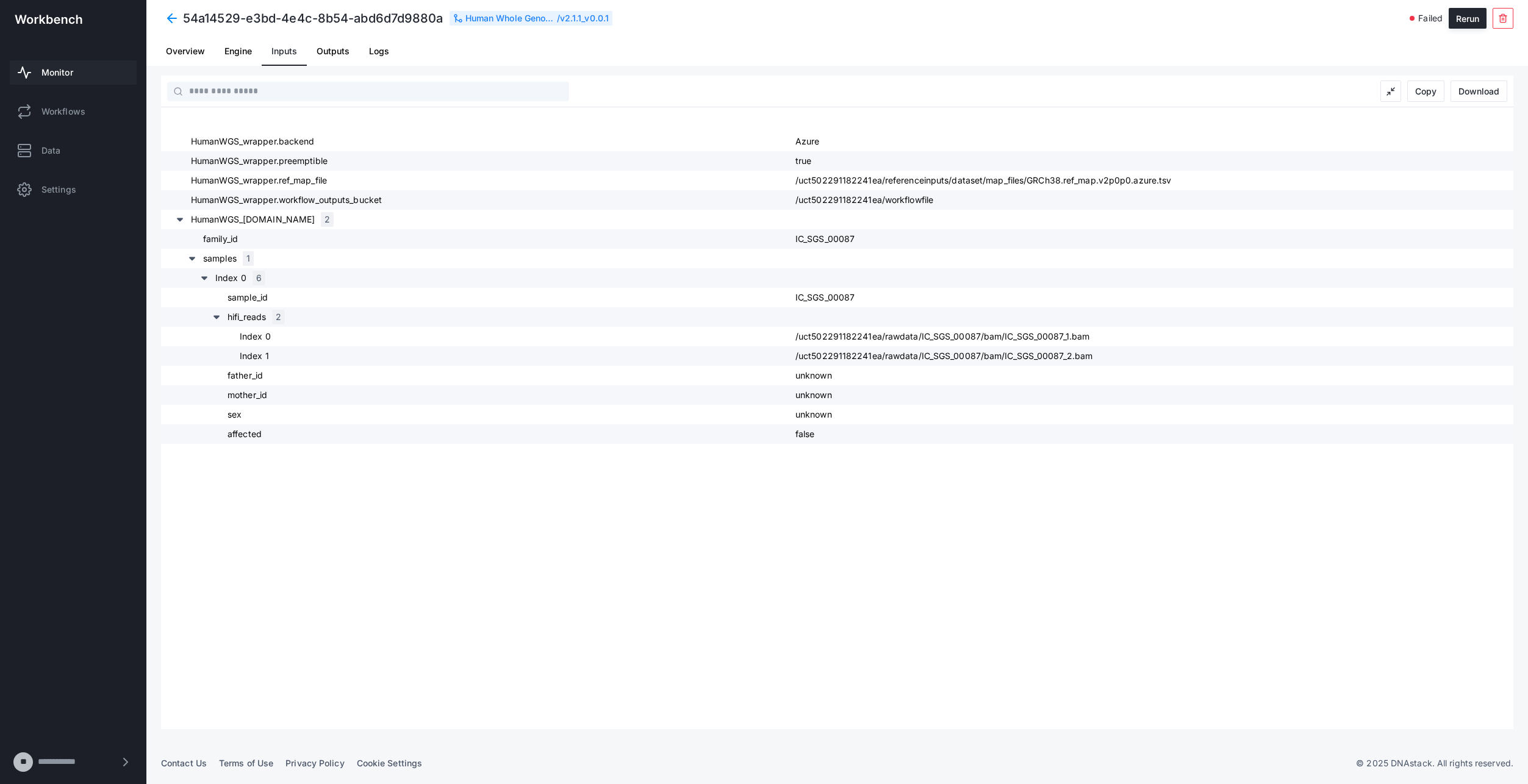
click at [338, 56] on span "Outputs" at bounding box center [333, 51] width 33 height 30
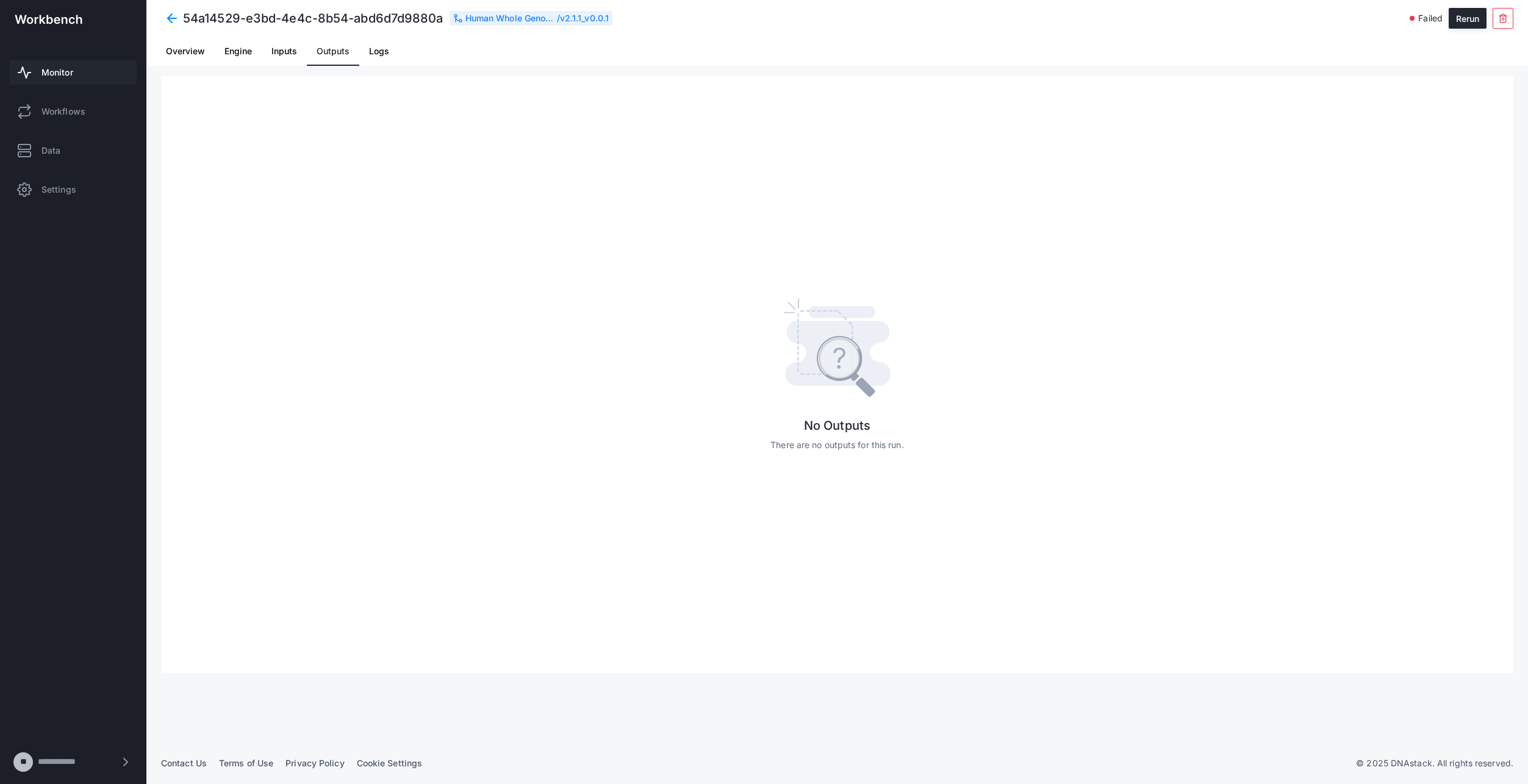
click at [370, 53] on span "Logs" at bounding box center [379, 51] width 20 height 9
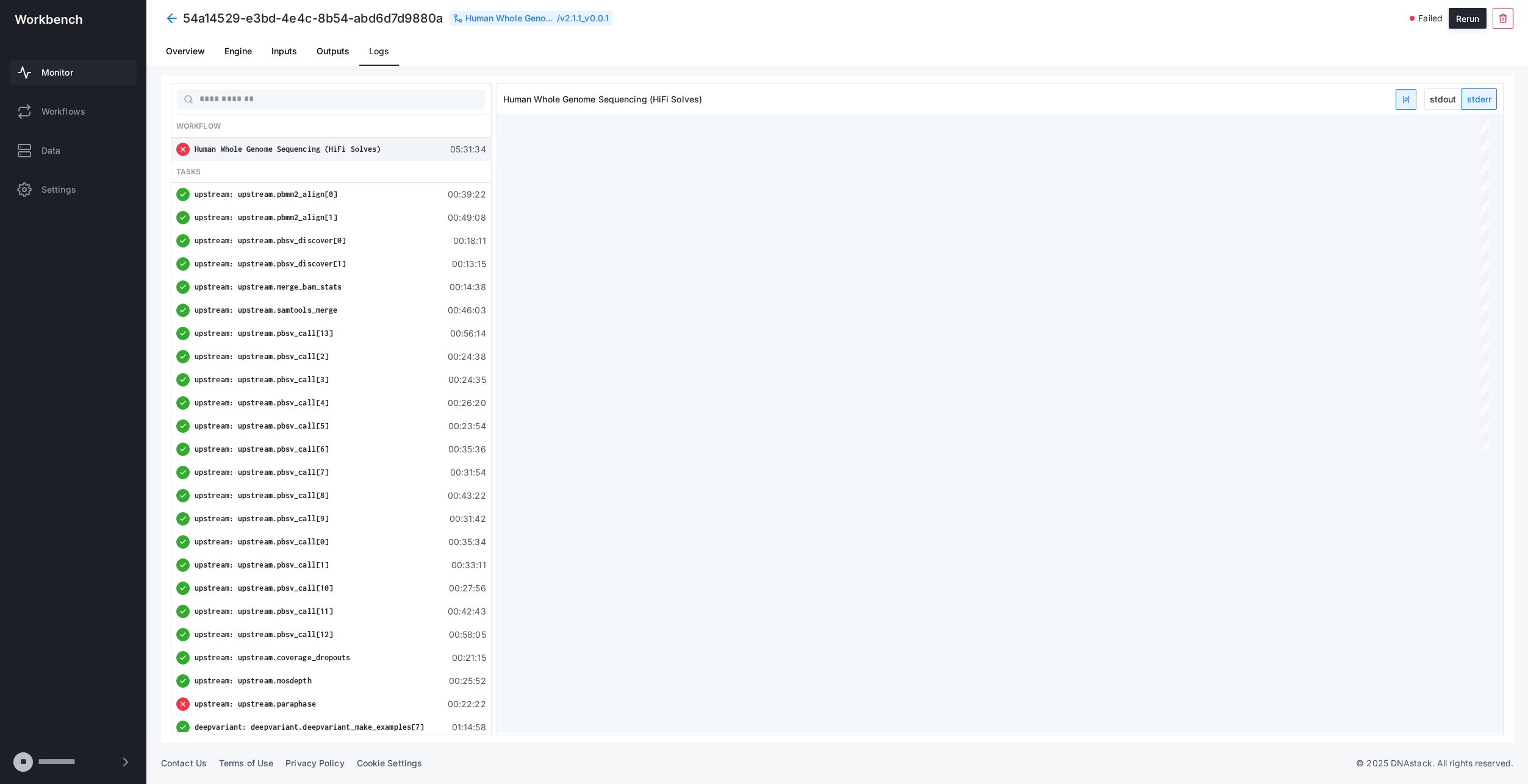
type textarea "**********"
